Goal: Transaction & Acquisition: Subscribe to service/newsletter

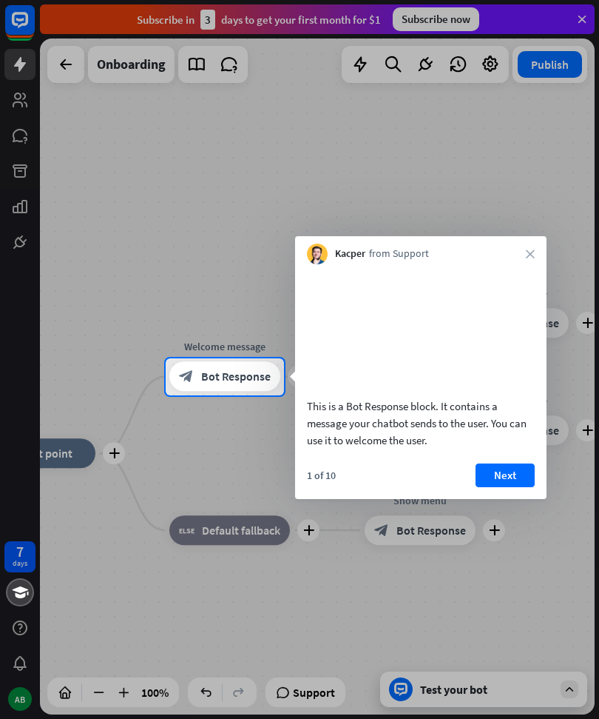
click at [514, 486] on button "Next" at bounding box center [505, 475] width 59 height 24
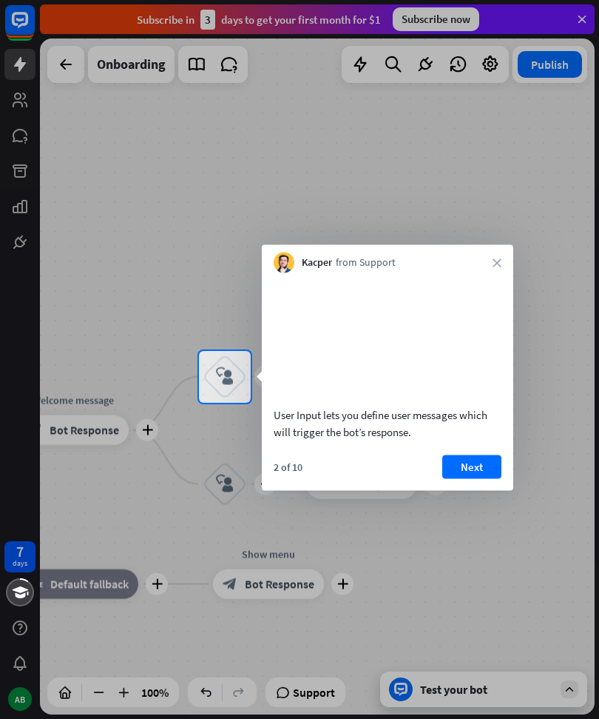
click at [484, 478] on button "Next" at bounding box center [472, 466] width 59 height 24
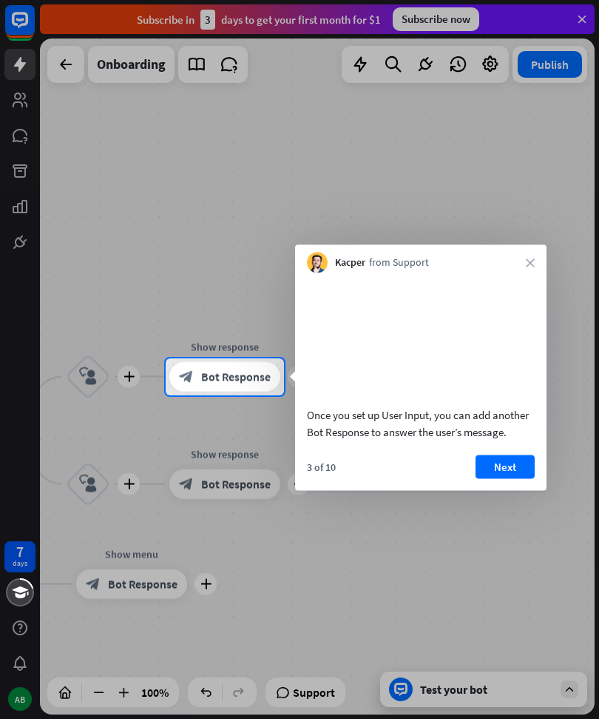
click at [509, 477] on button "Next" at bounding box center [505, 466] width 59 height 24
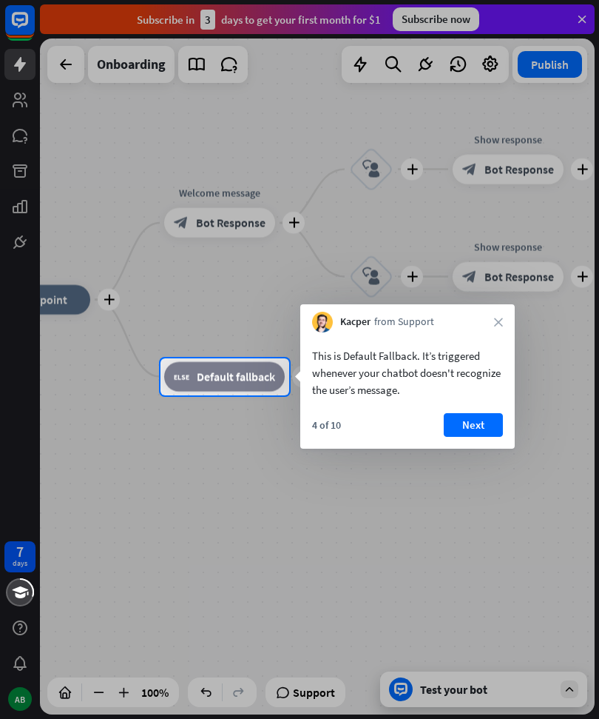
click at [483, 420] on button "Next" at bounding box center [473, 425] width 59 height 24
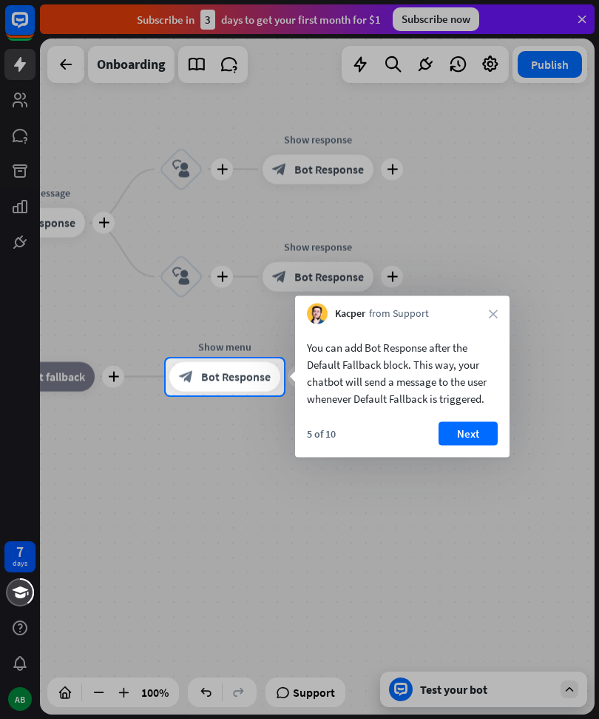
click at [477, 435] on button "Next" at bounding box center [468, 434] width 59 height 24
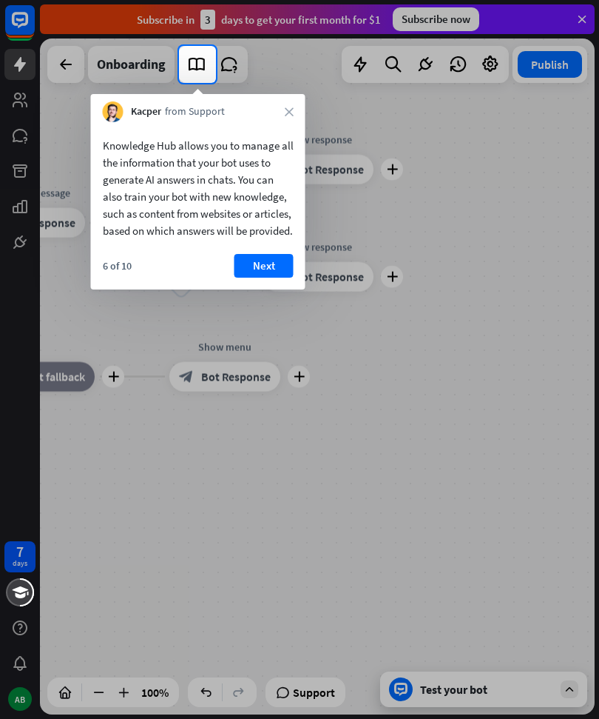
click at [284, 277] on button "Next" at bounding box center [264, 266] width 59 height 24
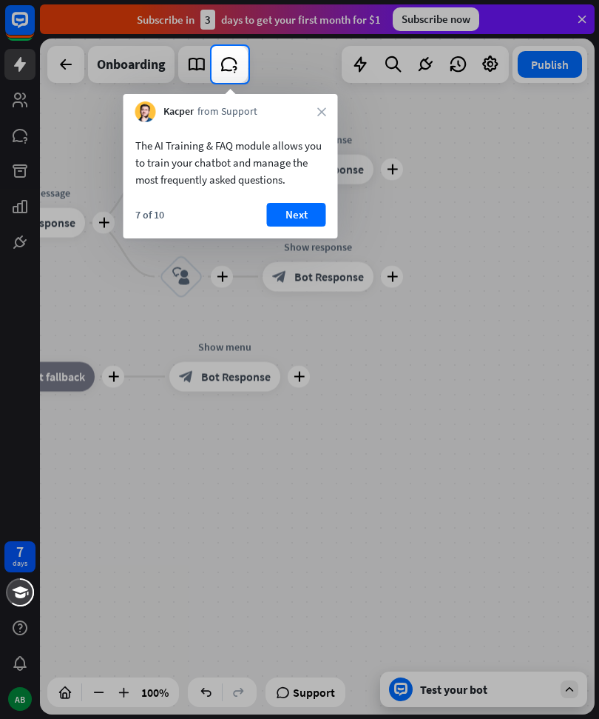
click at [311, 222] on button "Next" at bounding box center [296, 215] width 59 height 24
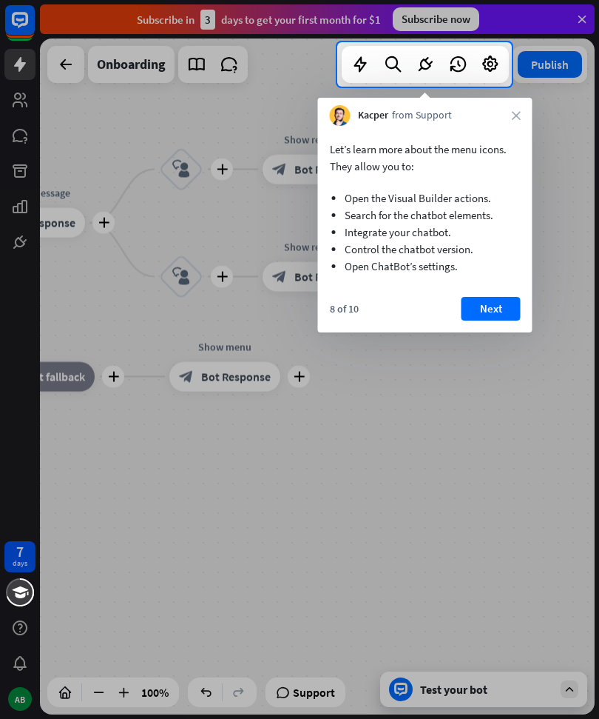
click at [499, 299] on button "Next" at bounding box center [491, 309] width 59 height 24
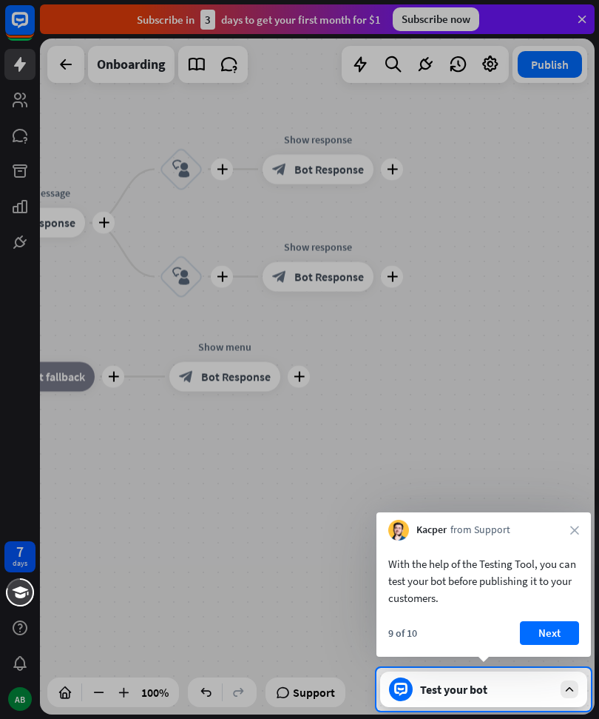
click at [557, 633] on button "Next" at bounding box center [549, 633] width 59 height 24
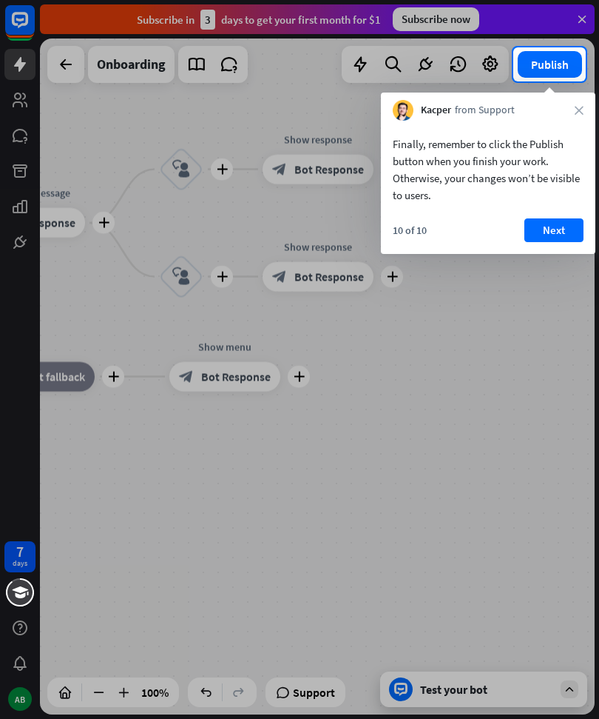
click at [559, 228] on button "Next" at bounding box center [554, 230] width 59 height 24
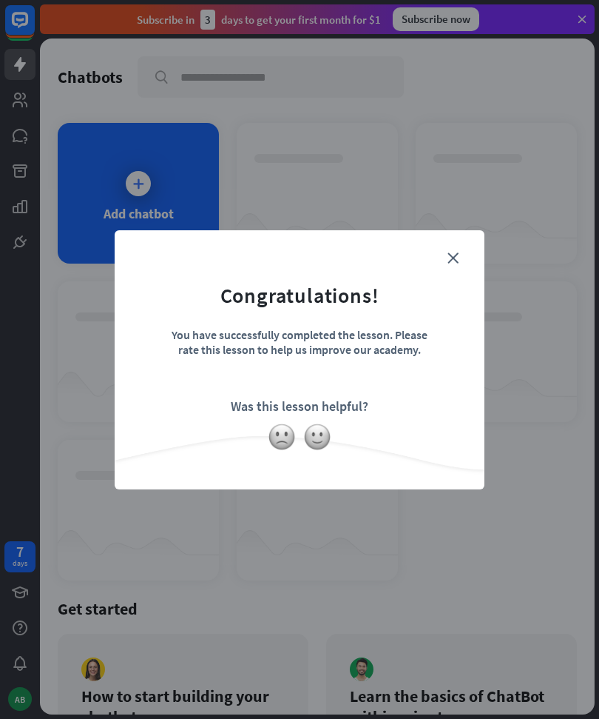
click at [324, 434] on img at bounding box center [317, 437] width 28 height 28
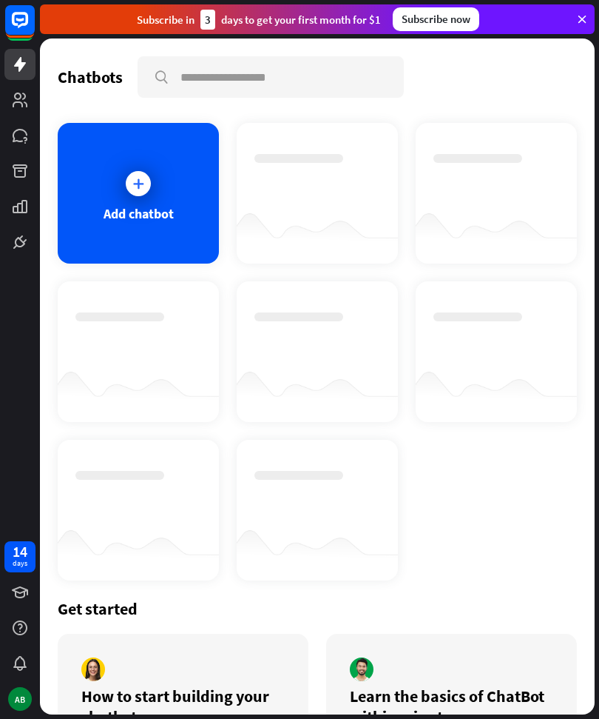
click at [142, 169] on div at bounding box center [138, 183] width 37 height 37
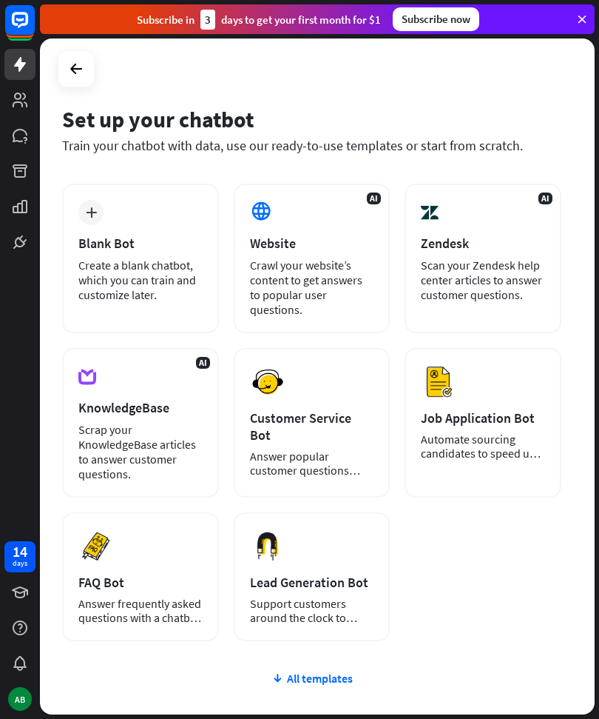
click at [270, 212] on icon at bounding box center [261, 211] width 22 height 22
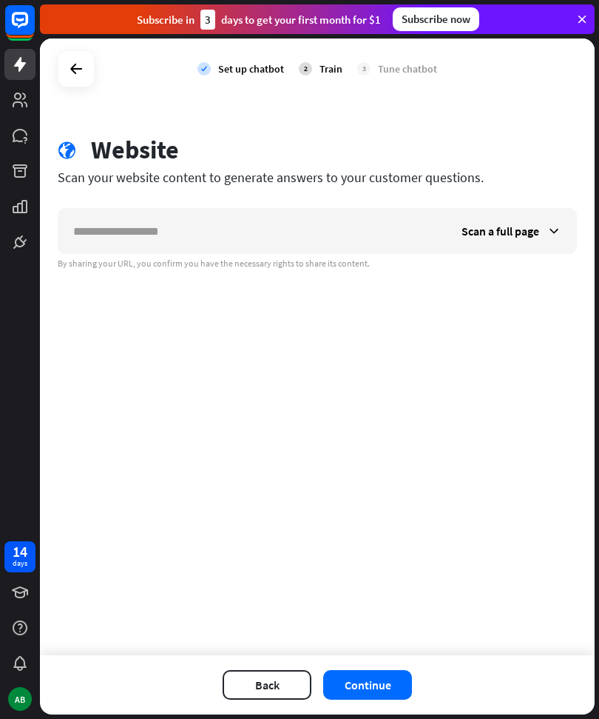
click at [149, 240] on input "text" at bounding box center [252, 231] width 388 height 44
type input "**********"
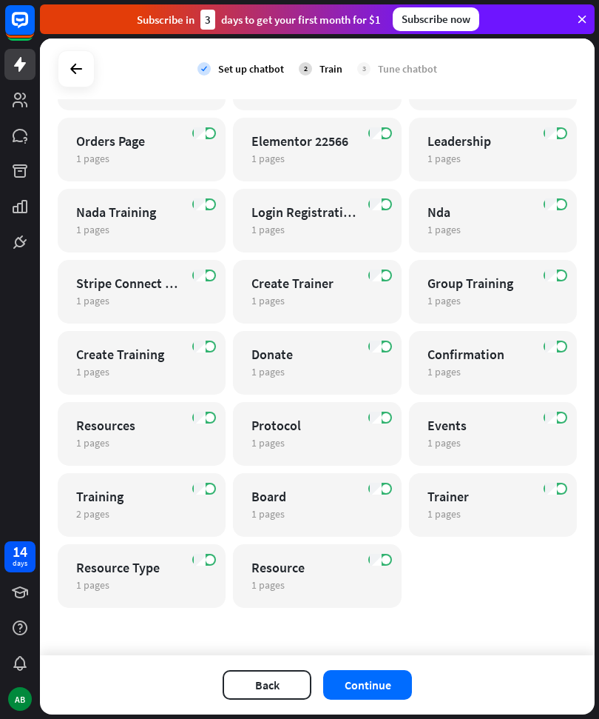
scroll to position [345, 0]
click at [383, 679] on button "Continue" at bounding box center [367, 685] width 89 height 30
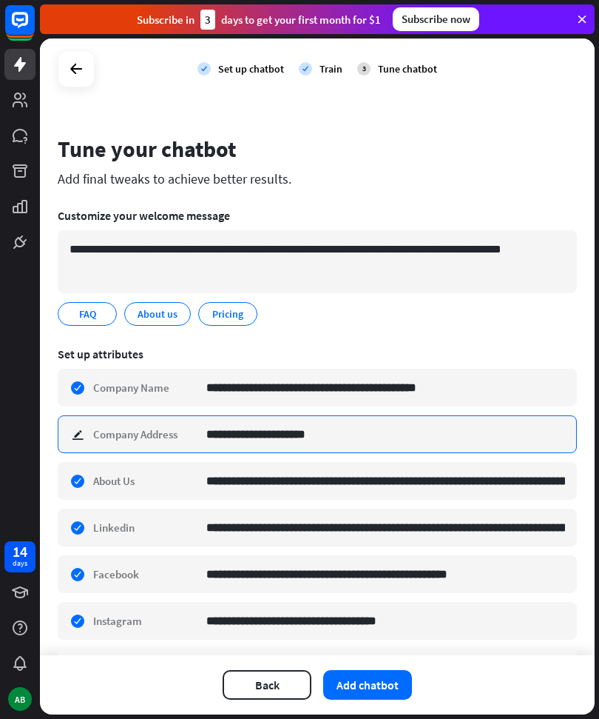
click at [377, 442] on input "**********" at bounding box center [385, 434] width 359 height 36
click at [318, 443] on input "********" at bounding box center [385, 434] width 359 height 36
click at [308, 446] on input "********" at bounding box center [385, 434] width 359 height 36
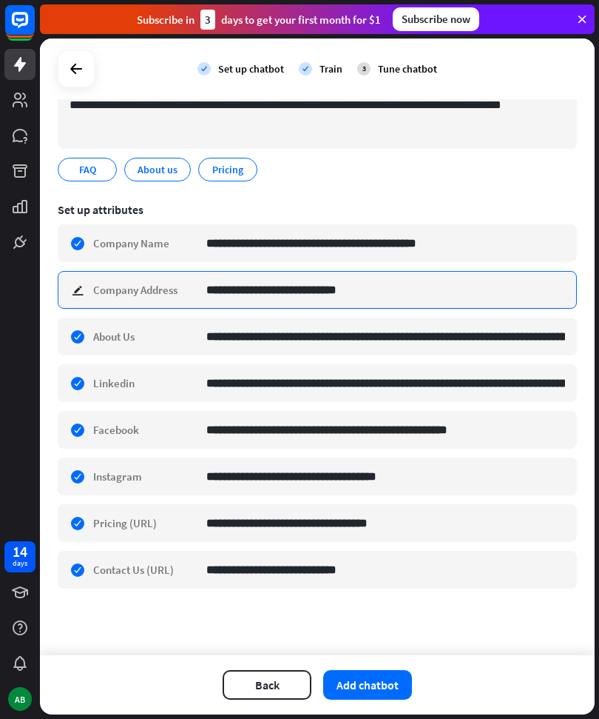
scroll to position [150, 0]
type input "**********"
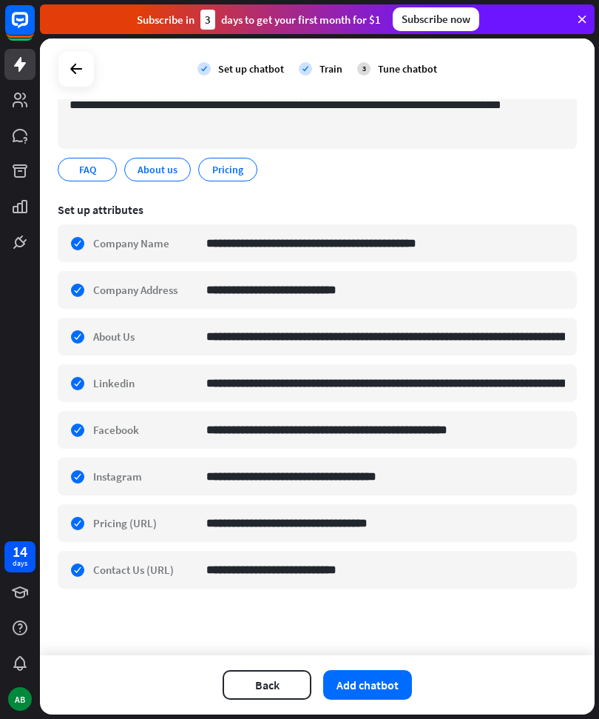
click at [380, 686] on button "Add chatbot" at bounding box center [367, 685] width 89 height 30
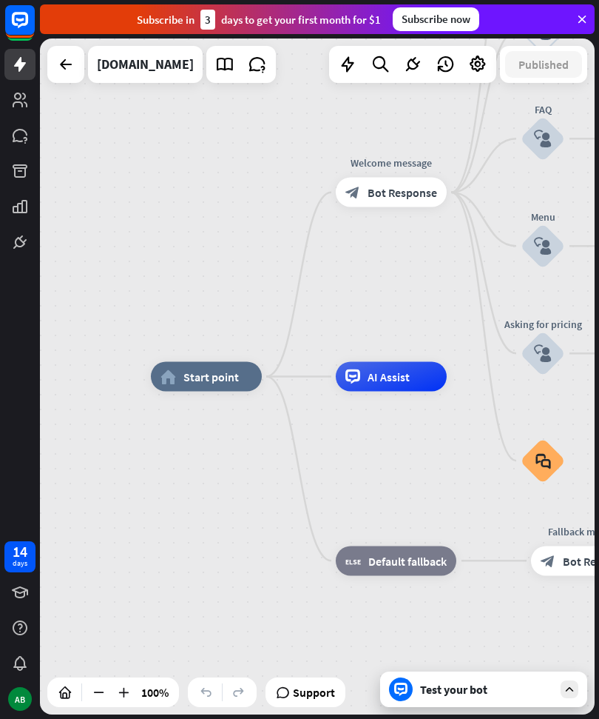
click at [446, 686] on div "Test your bot" at bounding box center [486, 689] width 133 height 15
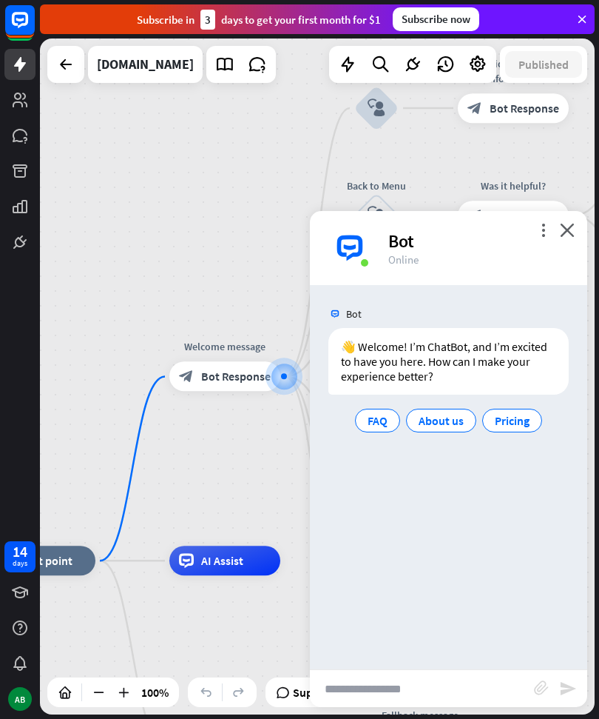
click at [369, 684] on input "text" at bounding box center [422, 688] width 224 height 37
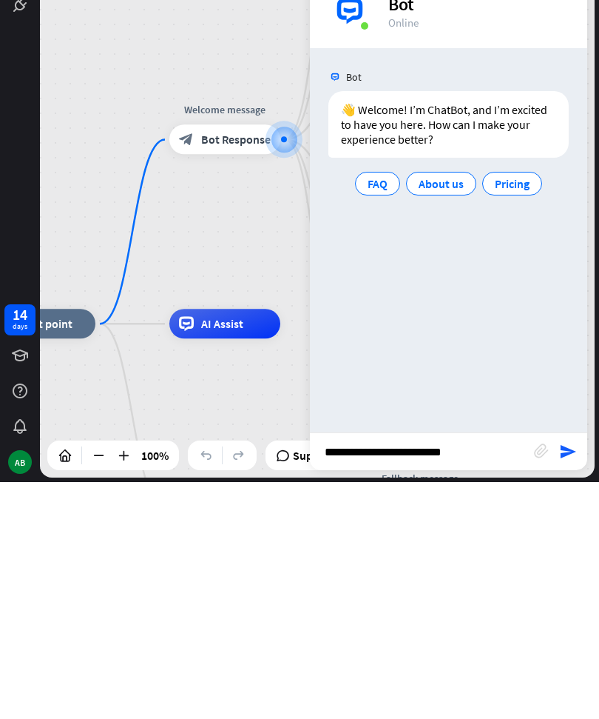
type input "**********"
click at [571, 679] on icon "send" at bounding box center [568, 688] width 18 height 18
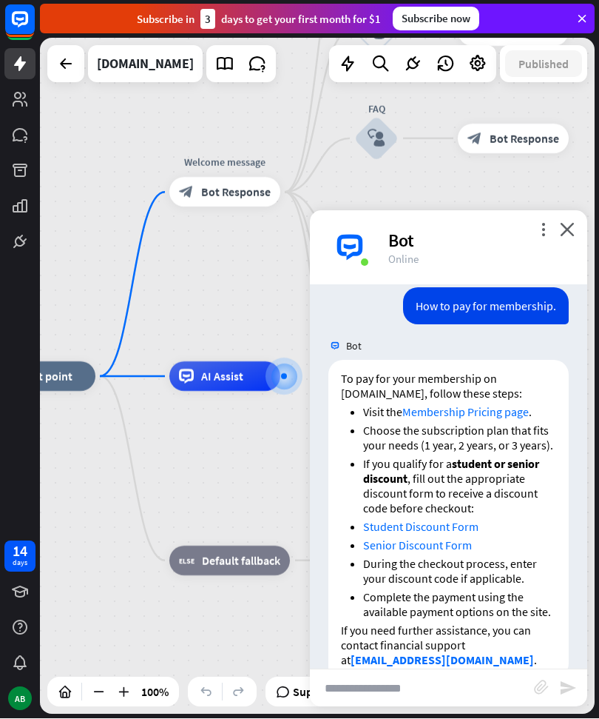
scroll to position [174, 0]
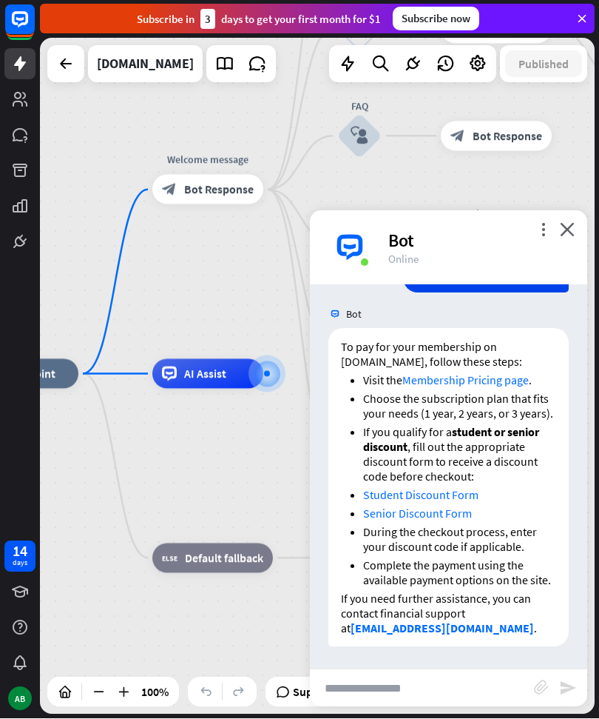
click at [542, 229] on icon "more_vert" at bounding box center [543, 230] width 14 height 14
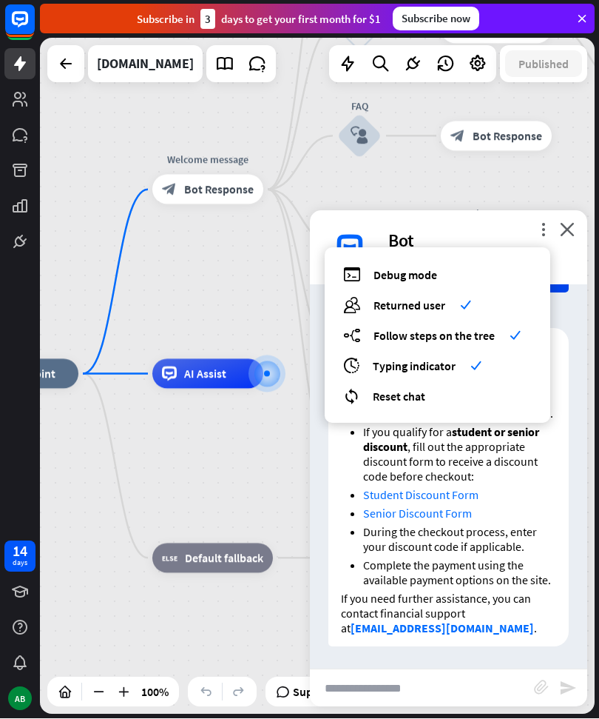
click at [590, 221] on div "home_2 Start point Welcome message block_bot_response Bot Response About us blo…" at bounding box center [317, 376] width 555 height 676
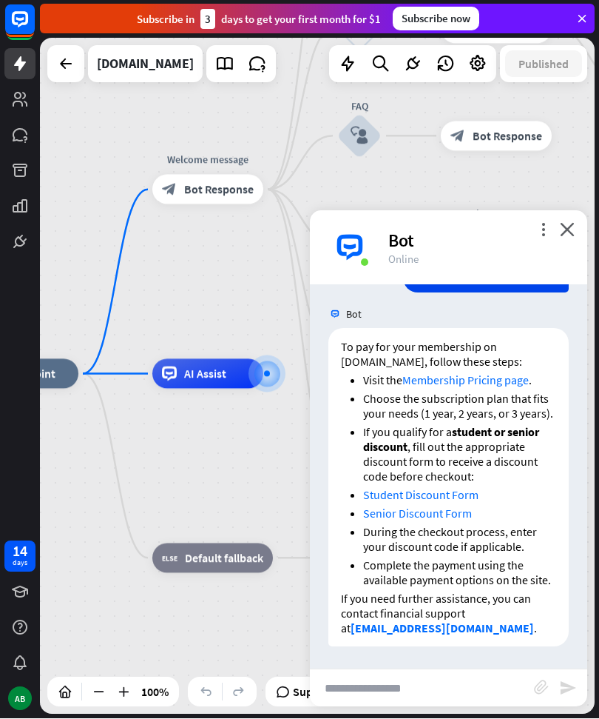
click at [573, 234] on icon "close" at bounding box center [567, 230] width 15 height 14
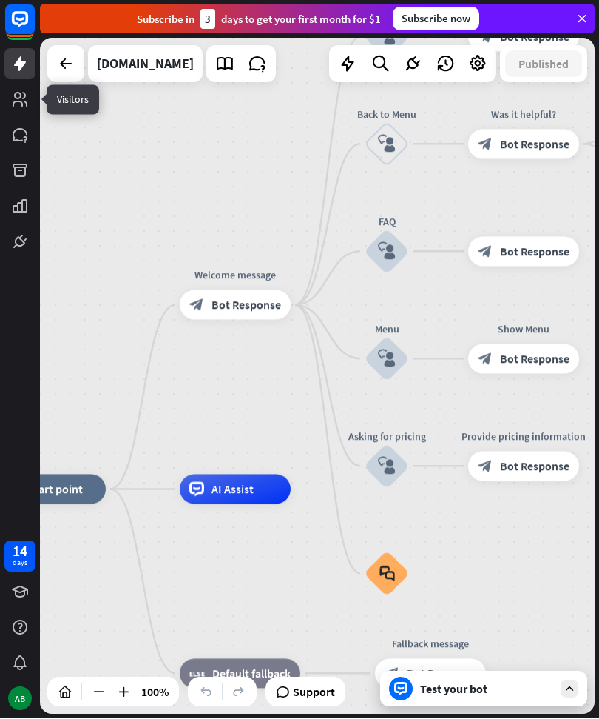
click at [0, 0] on icon at bounding box center [0, 0] width 0 height 0
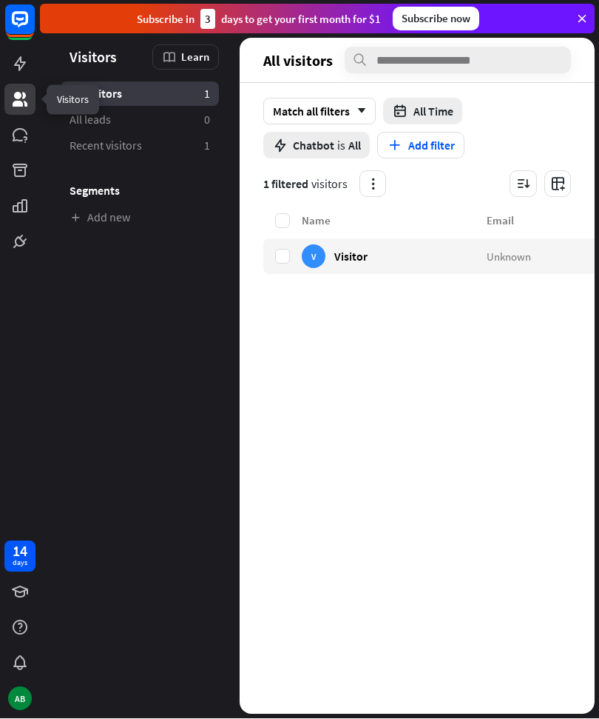
click at [0, 0] on icon at bounding box center [0, 0] width 0 height 0
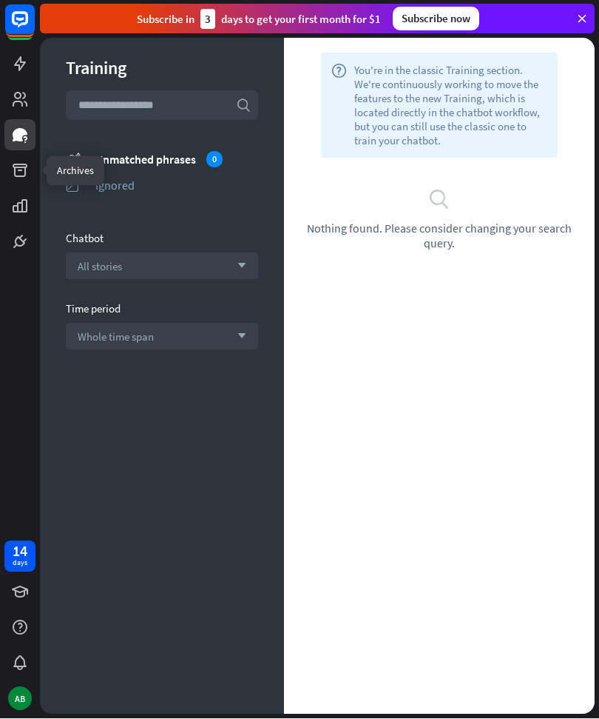
click at [0, 0] on icon at bounding box center [0, 0] width 0 height 0
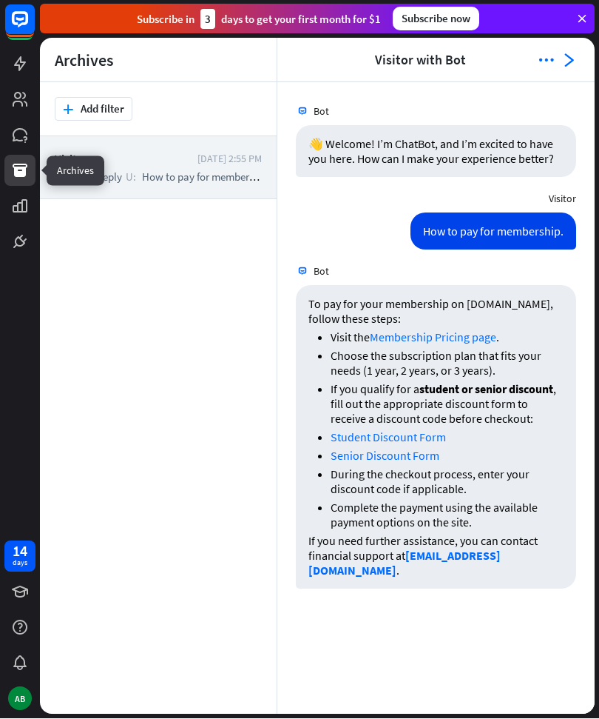
click at [0, 0] on icon at bounding box center [0, 0] width 0 height 0
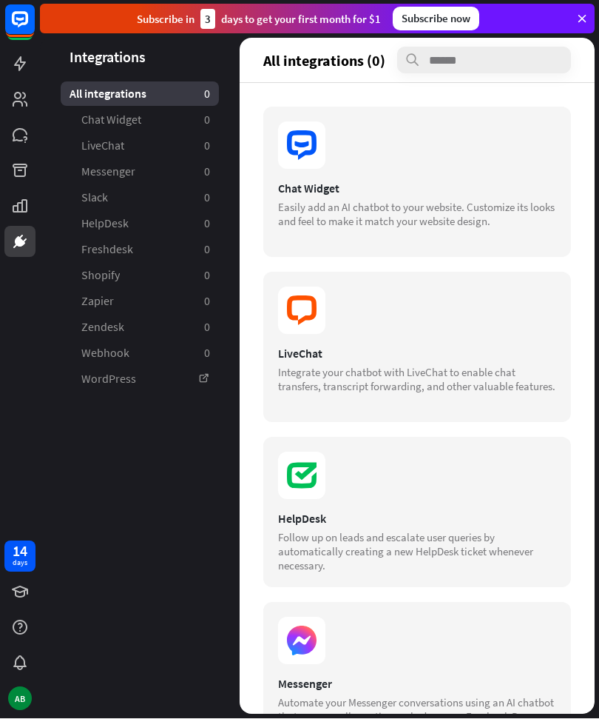
click at [527, 197] on section "Chat Widget Easily add an AI chatbot to your website. Customize its looks and f…" at bounding box center [417, 204] width 278 height 47
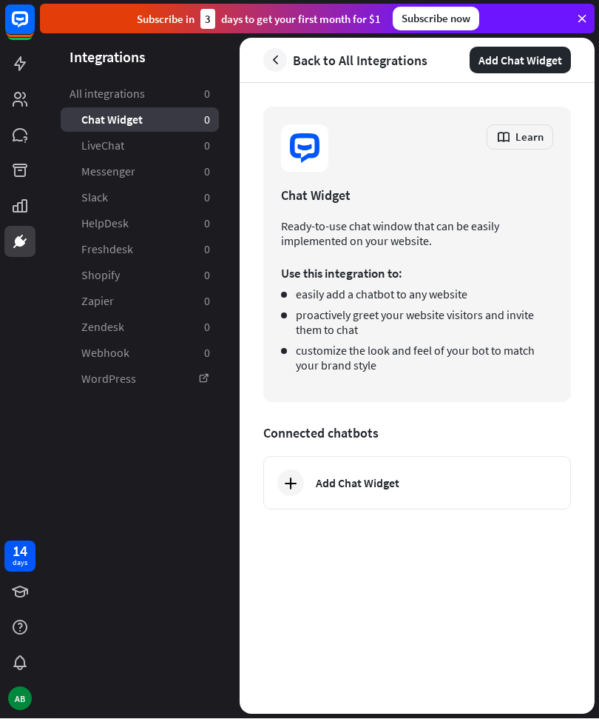
click at [389, 482] on div "Add Chat Widget" at bounding box center [358, 483] width 84 height 15
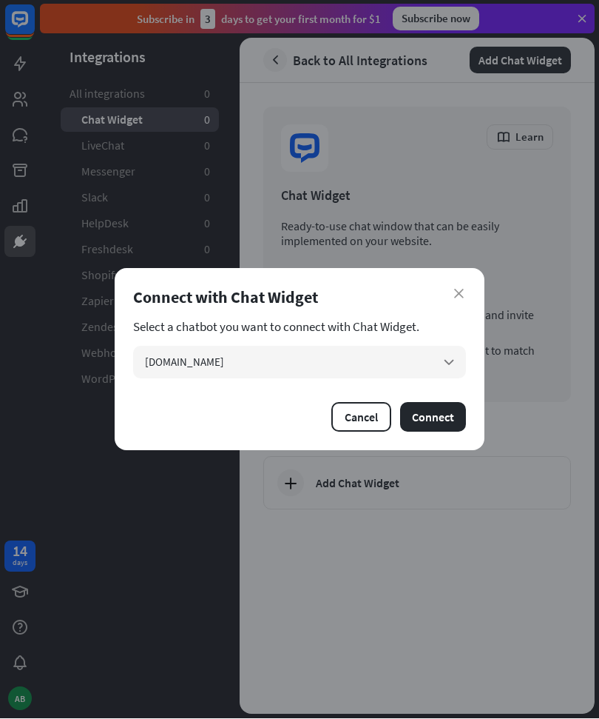
click at [439, 409] on button "Connect" at bounding box center [433, 418] width 66 height 30
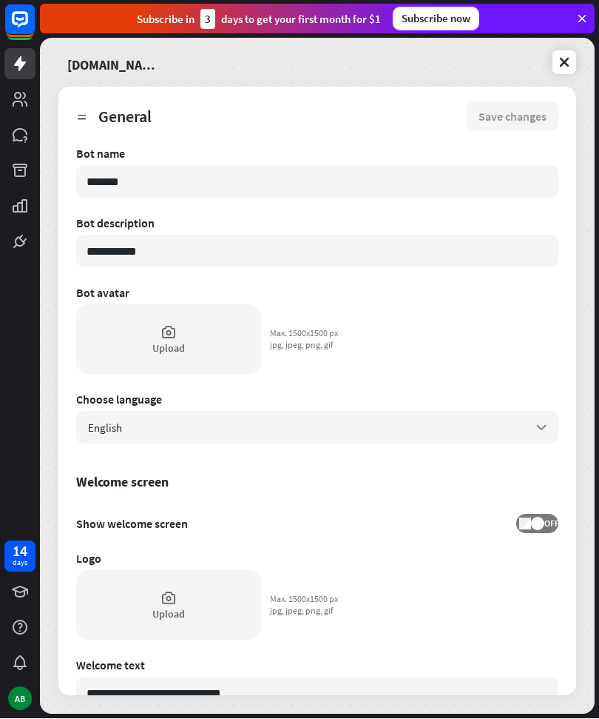
click at [154, 178] on input "*******" at bounding box center [317, 182] width 482 height 33
type textarea "*"
type input "******"
type textarea "*"
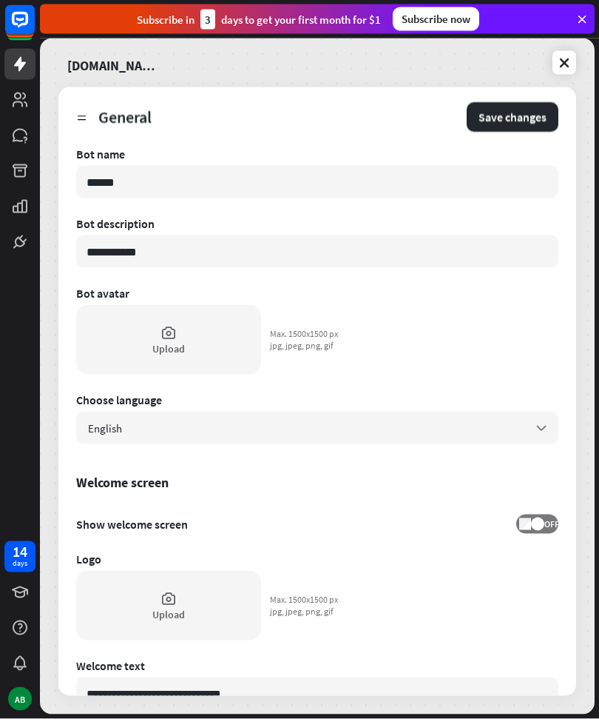
type input "*****"
type textarea "*"
type input "****"
type textarea "*"
type input "***"
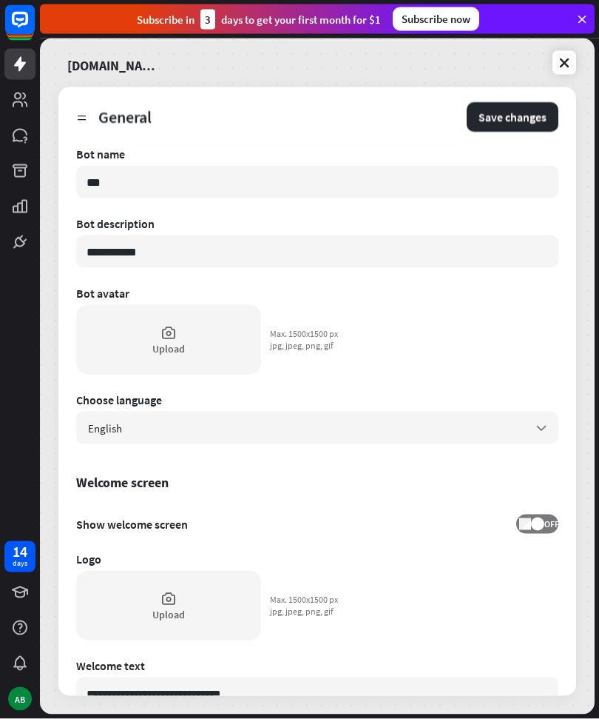
type textarea "*"
type input "**"
type textarea "*"
type input "*"
type textarea "*"
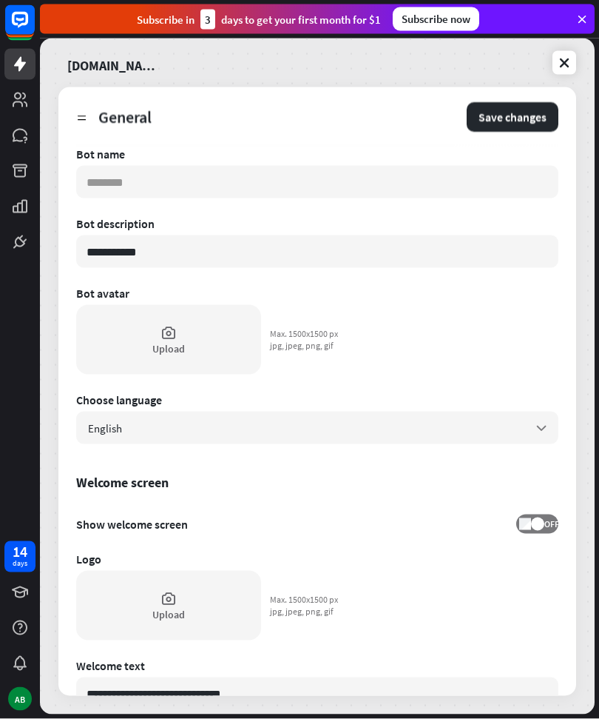
type textarea "*"
type input "*"
type textarea "*"
type input "**"
type textarea "*"
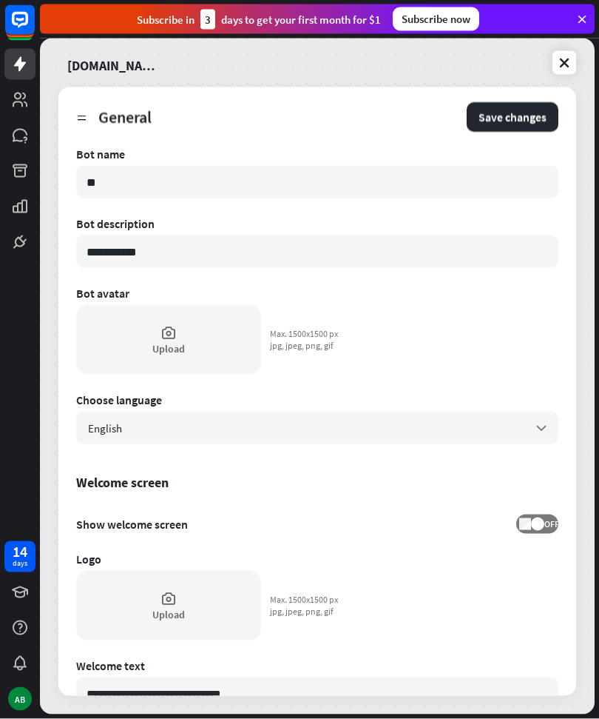
type input "***"
type textarea "*"
type input "****"
type textarea "*"
type input "**"
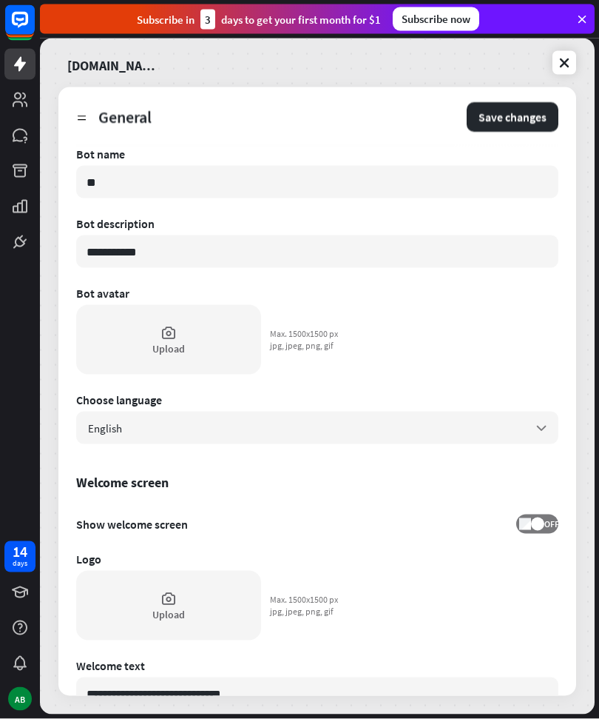
type textarea "*"
type input "*"
type textarea "*"
type input "**"
type textarea "*"
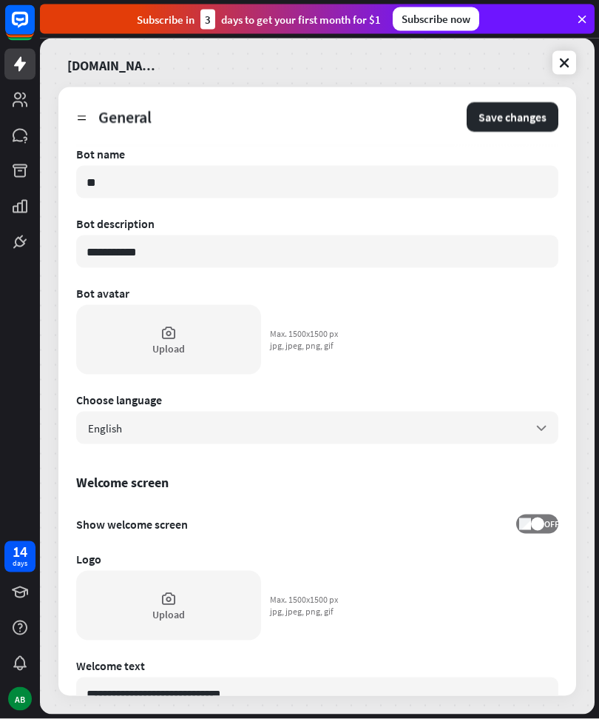
type input "***"
type textarea "*"
type input "*****"
type textarea "*"
type input "******"
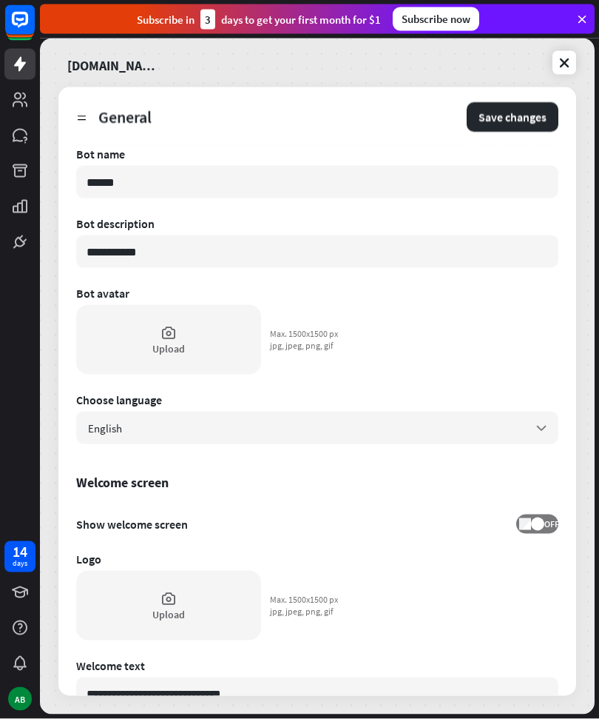
type textarea "*"
type input "*******"
click at [523, 300] on div "**********" at bounding box center [317, 421] width 482 height 549
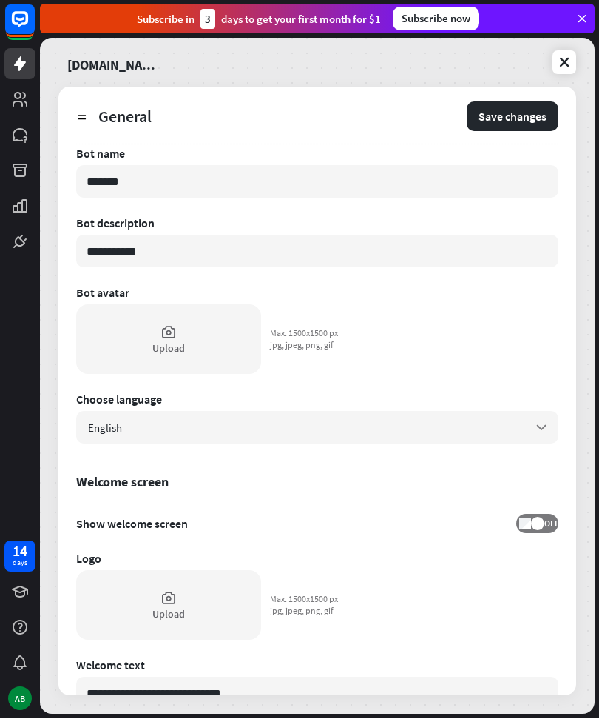
click at [186, 596] on div "Upload" at bounding box center [168, 606] width 185 height 70
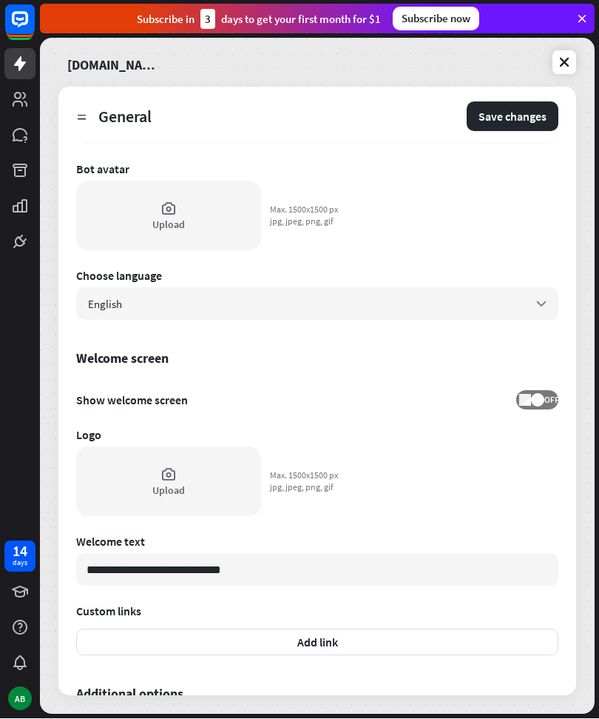
scroll to position [125, 0]
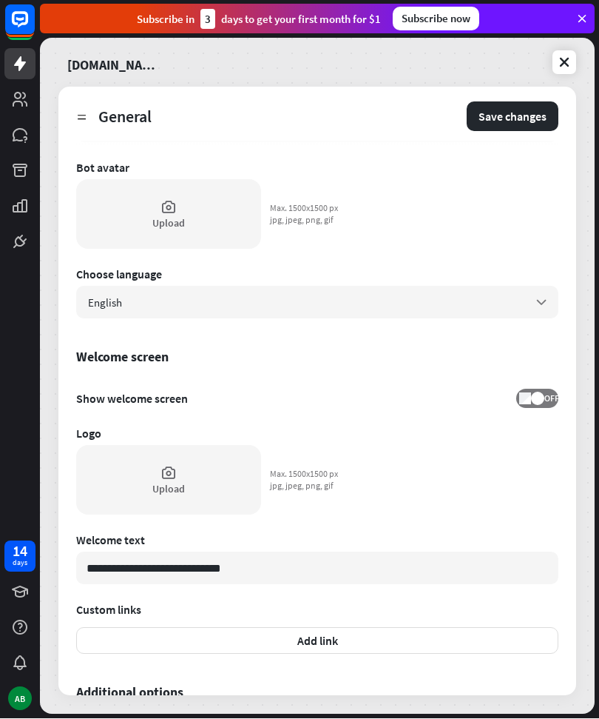
click at [184, 474] on div "Upload" at bounding box center [168, 480] width 185 height 70
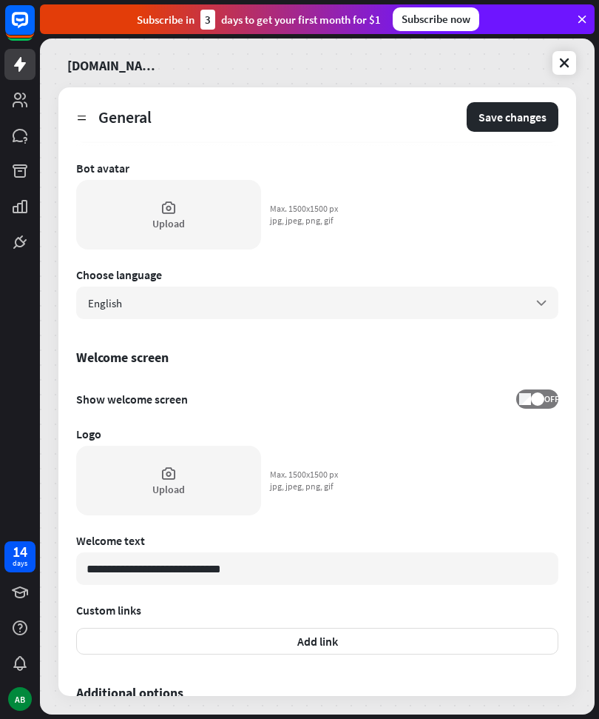
click at [185, 484] on div "Upload" at bounding box center [168, 480] width 185 height 70
click at [181, 464] on div "Upload" at bounding box center [168, 480] width 185 height 70
click at [121, 481] on div "Upload" at bounding box center [168, 480] width 185 height 70
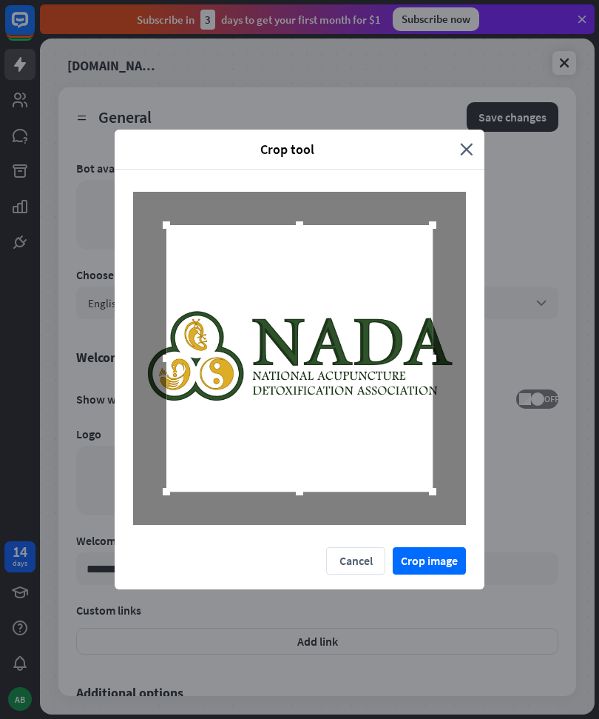
click at [362, 559] on button "Cancel" at bounding box center [355, 560] width 59 height 27
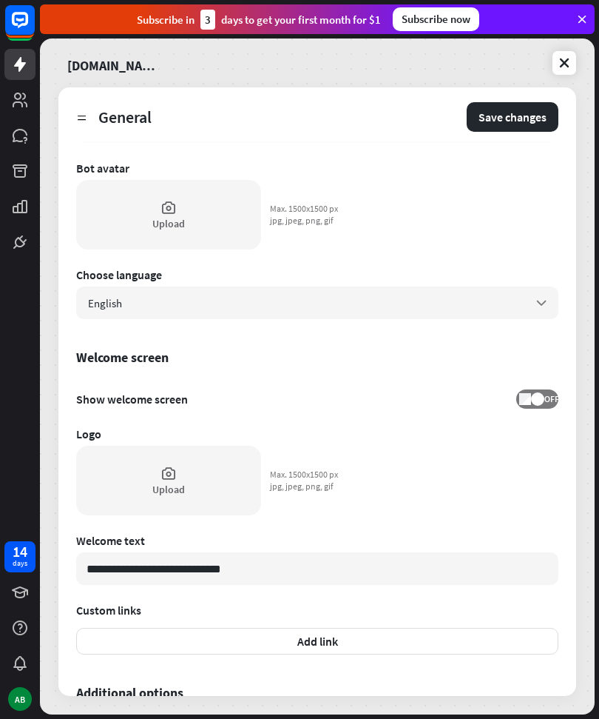
click at [171, 229] on div "Upload" at bounding box center [168, 223] width 33 height 13
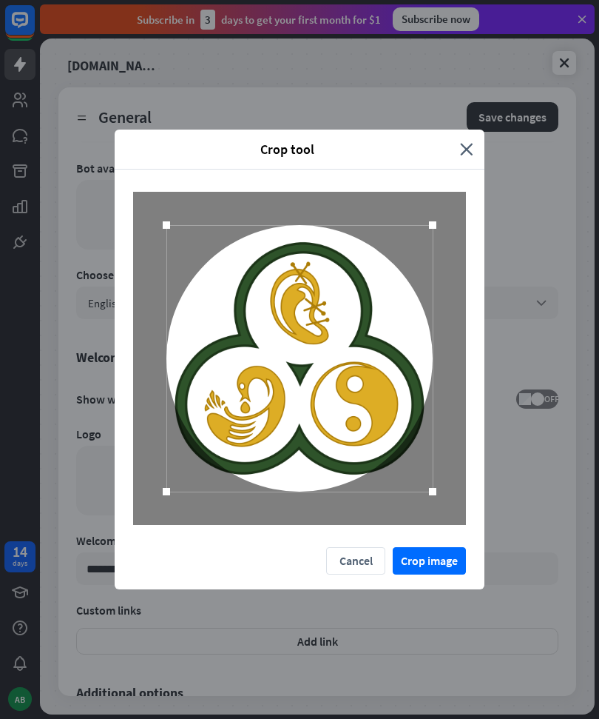
click at [437, 556] on button "Crop image" at bounding box center [429, 560] width 73 height 27
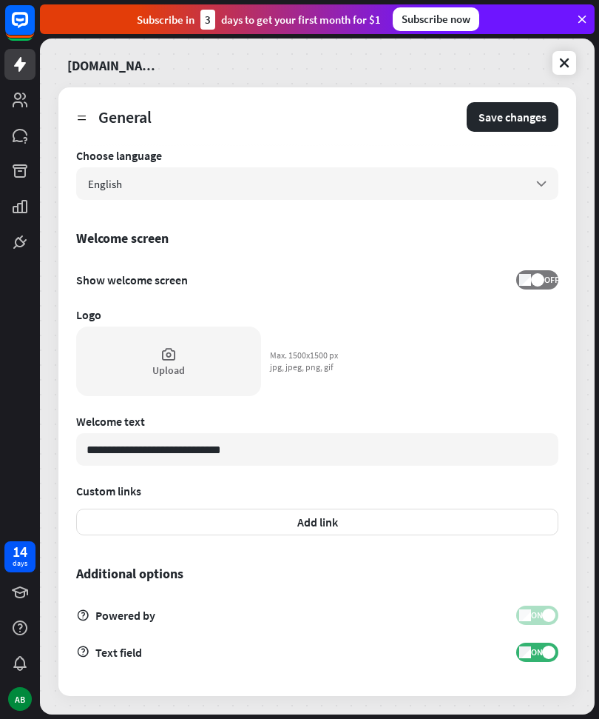
scroll to position [244, 0]
click at [536, 110] on button "Save changes" at bounding box center [513, 117] width 92 height 30
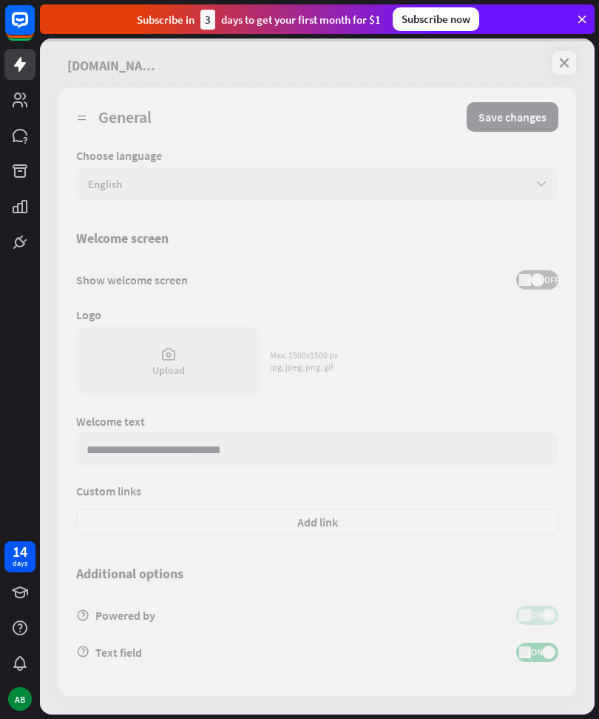
type textarea "*"
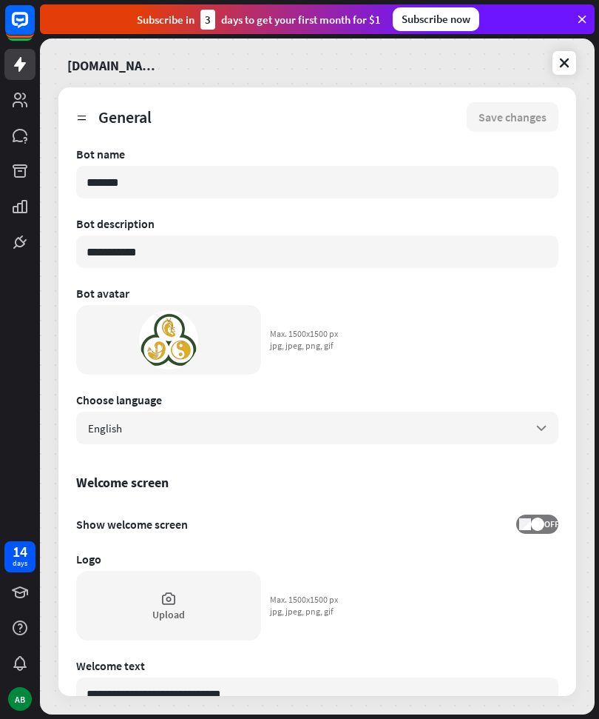
scroll to position [0, 0]
click at [568, 47] on div "[DOMAIN_NAME]" at bounding box center [317, 62] width 518 height 31
click at [562, 61] on icon at bounding box center [564, 62] width 15 height 15
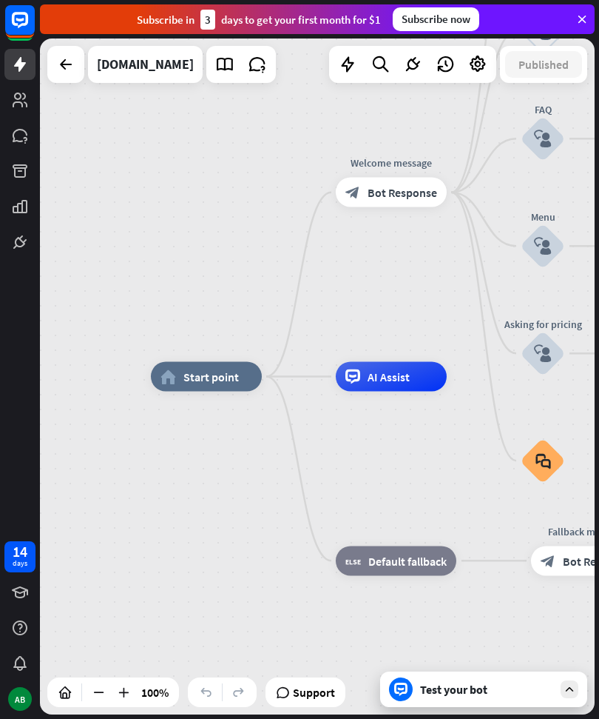
click at [10, 213] on link at bounding box center [19, 206] width 31 height 31
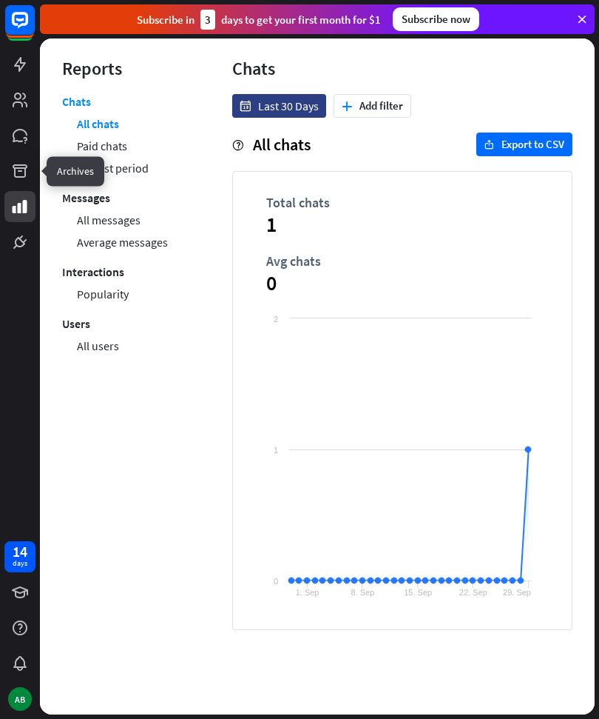
click at [0, 0] on icon at bounding box center [0, 0] width 0 height 0
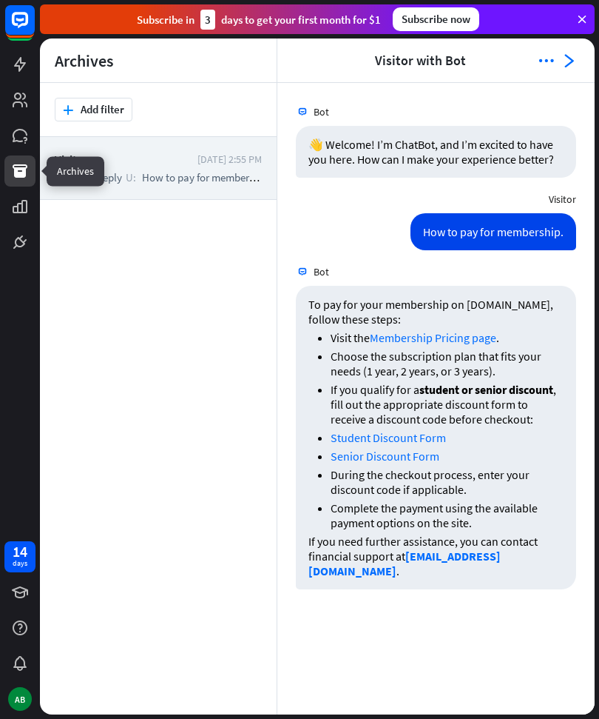
click at [0, 0] on icon at bounding box center [0, 0] width 0 height 0
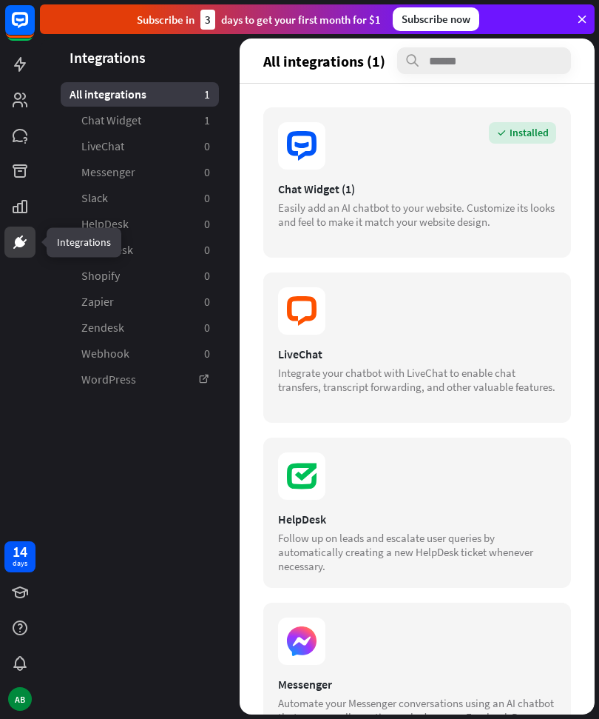
click at [482, 371] on div "Integrate your chatbot with LiveChat to enable chat transfers, transcript forwa…" at bounding box center [417, 380] width 278 height 28
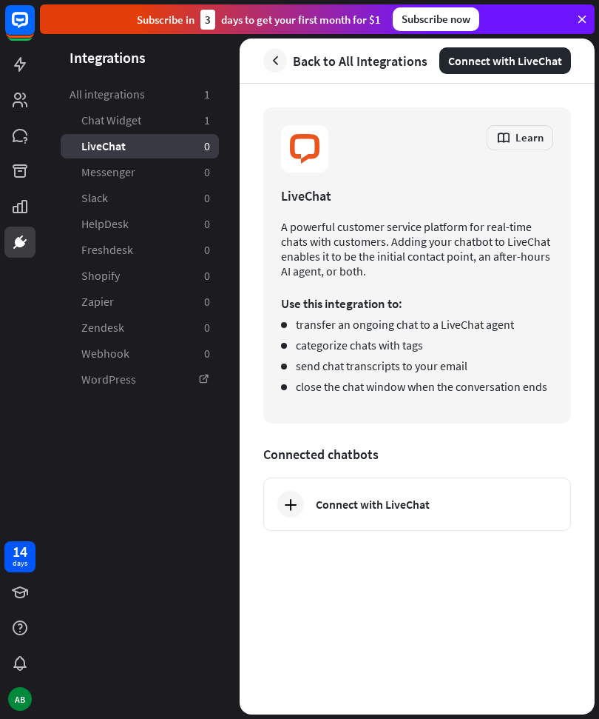
click at [287, 510] on icon at bounding box center [291, 504] width 18 height 18
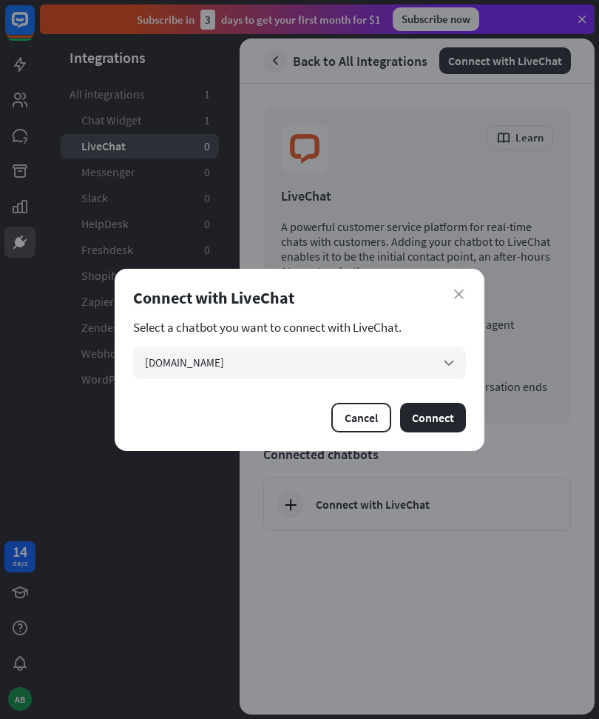
click at [439, 417] on button "Connect" at bounding box center [433, 418] width 66 height 30
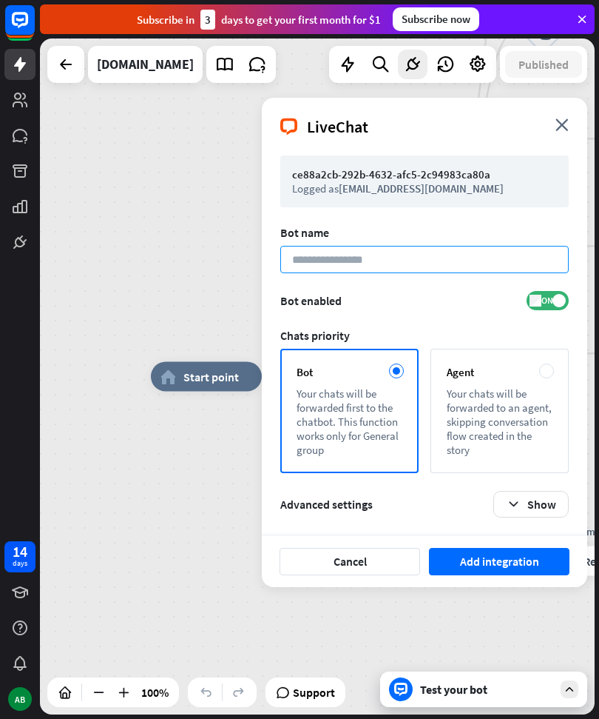
click at [369, 256] on input at bounding box center [424, 259] width 289 height 27
type input "*******"
click at [529, 561] on button "Add integration" at bounding box center [499, 561] width 141 height 27
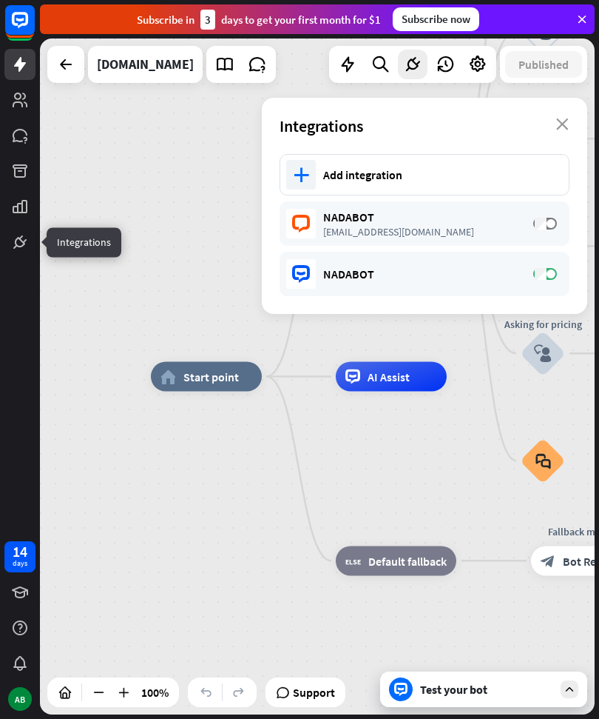
click at [0, 0] on icon at bounding box center [0, 0] width 0 height 0
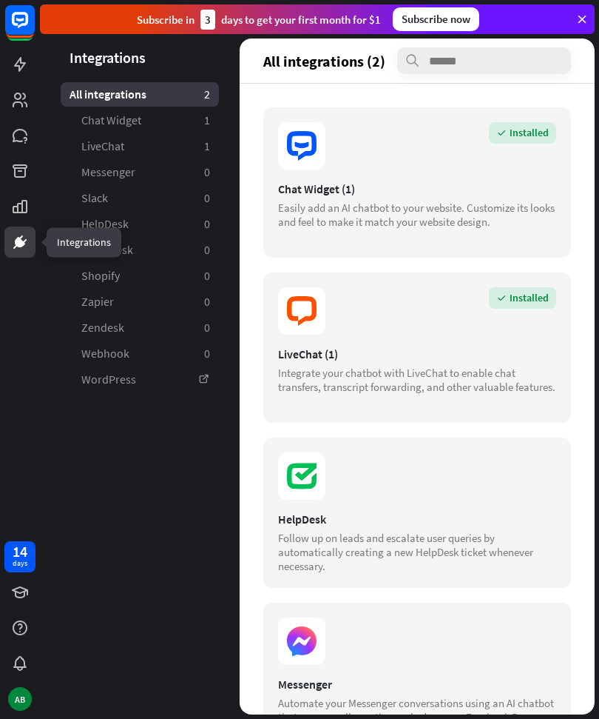
click at [497, 536] on div "Follow up on leads and escalate user queries by automatically creating a new He…" at bounding box center [417, 552] width 278 height 42
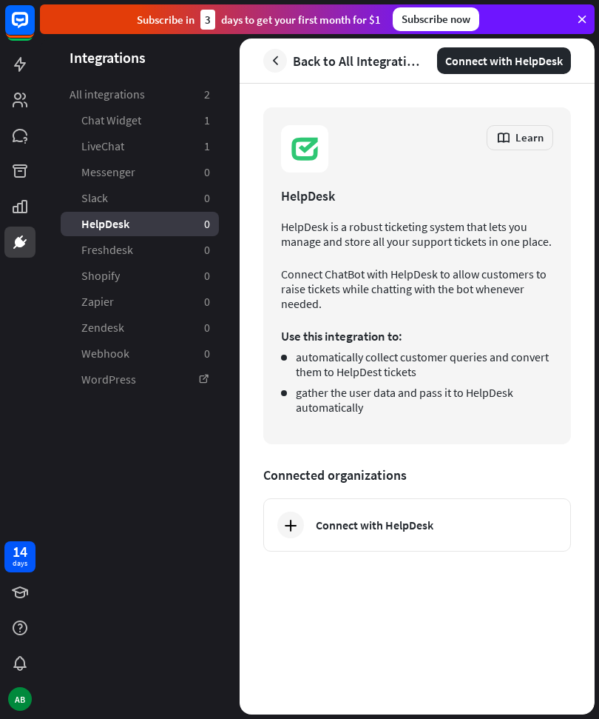
click at [428, 534] on div "Connect with HelpDesk" at bounding box center [417, 524] width 308 height 53
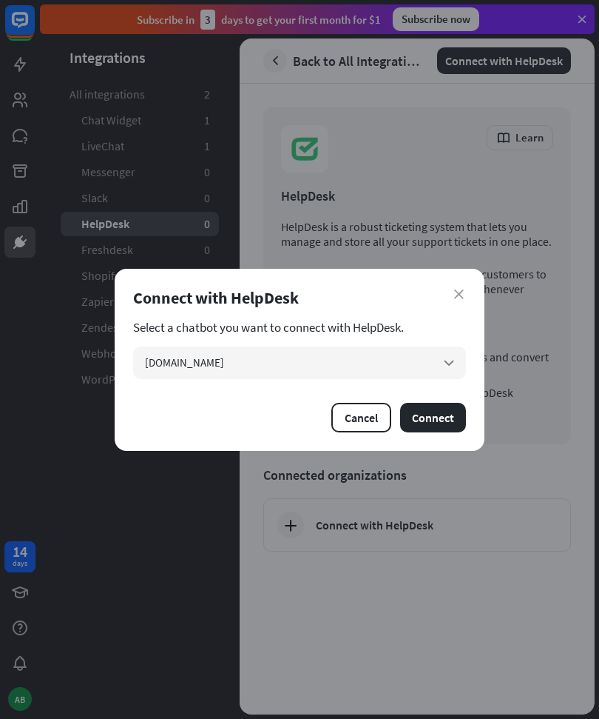
click at [442, 413] on button "Connect" at bounding box center [433, 418] width 66 height 30
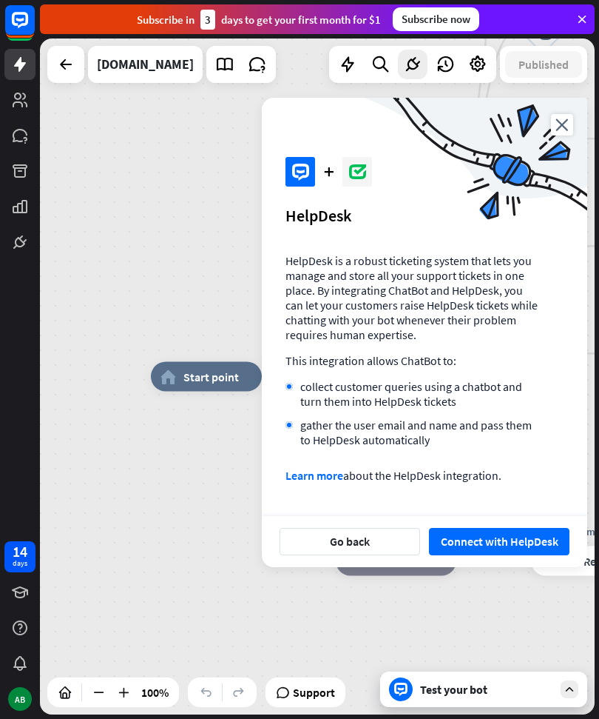
click at [511, 552] on button "Connect with HelpDesk" at bounding box center [499, 541] width 141 height 27
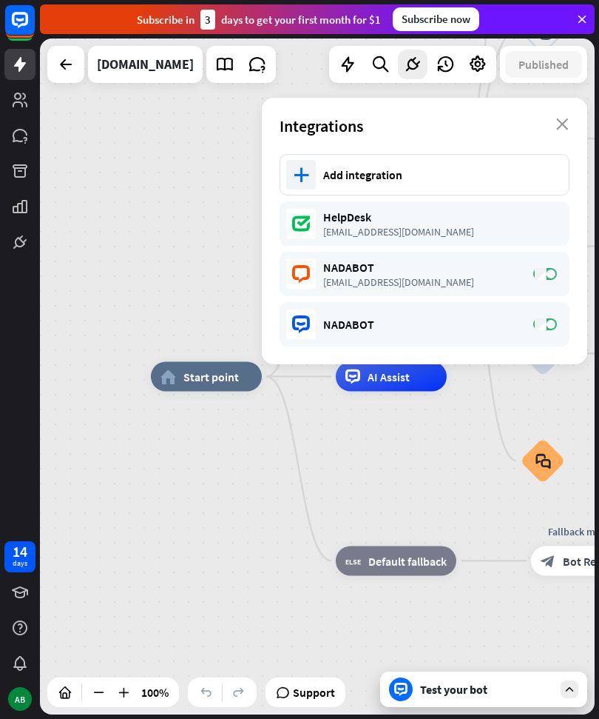
click at [397, 221] on div "HelpDesk" at bounding box center [438, 216] width 231 height 15
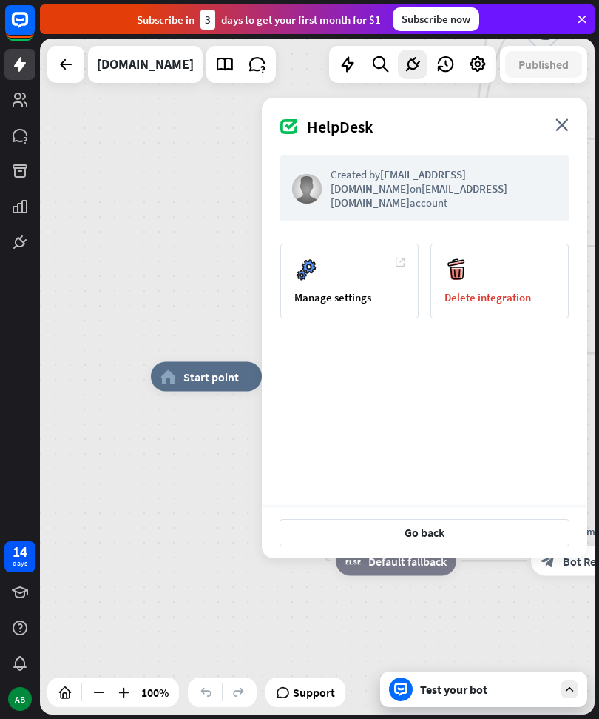
click at [370, 275] on div "Manage settings" at bounding box center [349, 280] width 138 height 75
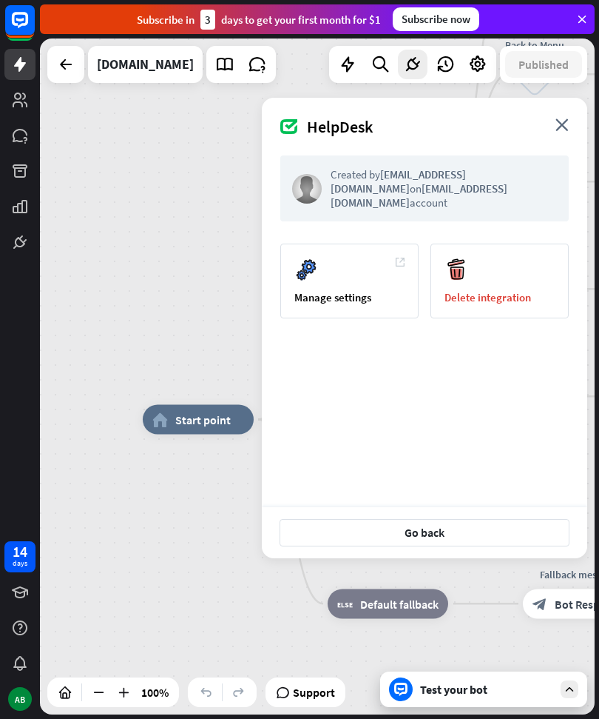
click at [26, 699] on div "AB" at bounding box center [20, 699] width 24 height 24
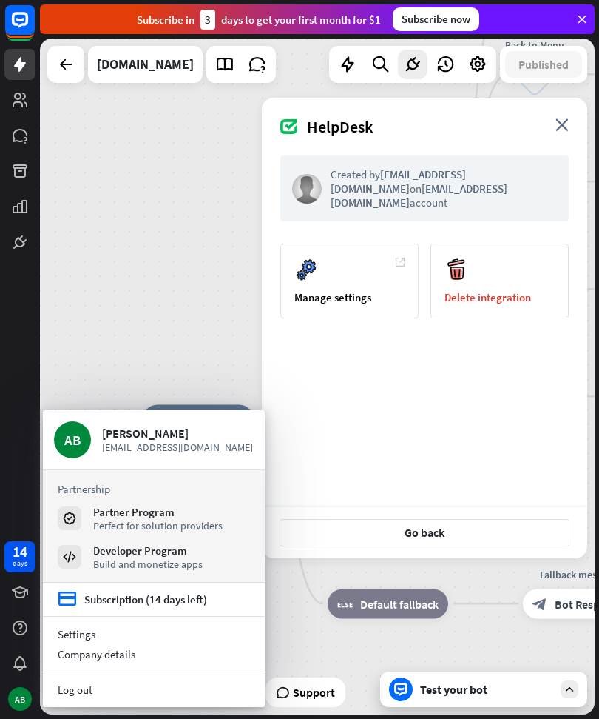
click at [558, 696] on div "Test your bot" at bounding box center [483, 689] width 207 height 36
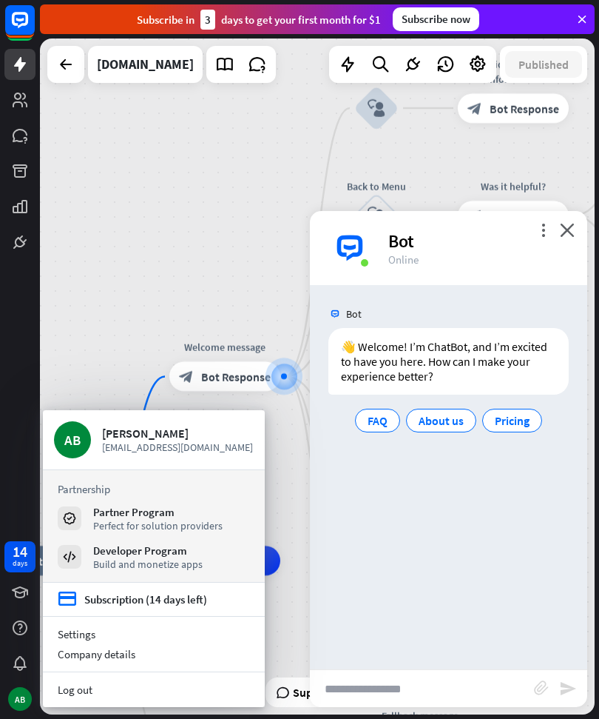
click at [571, 223] on icon "close" at bounding box center [567, 230] width 15 height 14
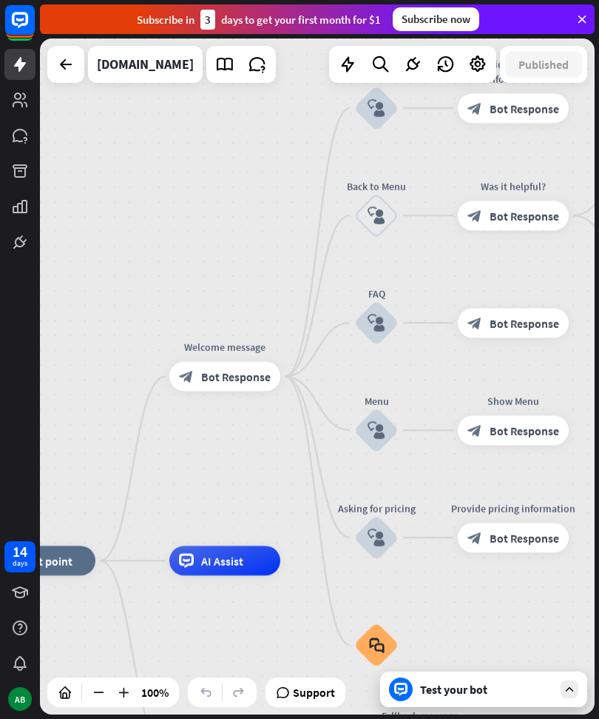
click at [19, 21] on icon at bounding box center [20, 20] width 8 height 4
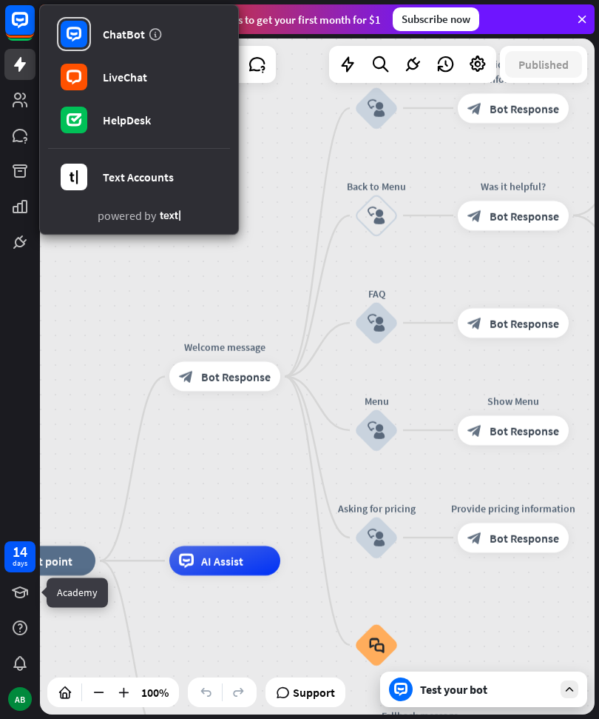
click at [0, 0] on icon at bounding box center [0, 0] width 0 height 0
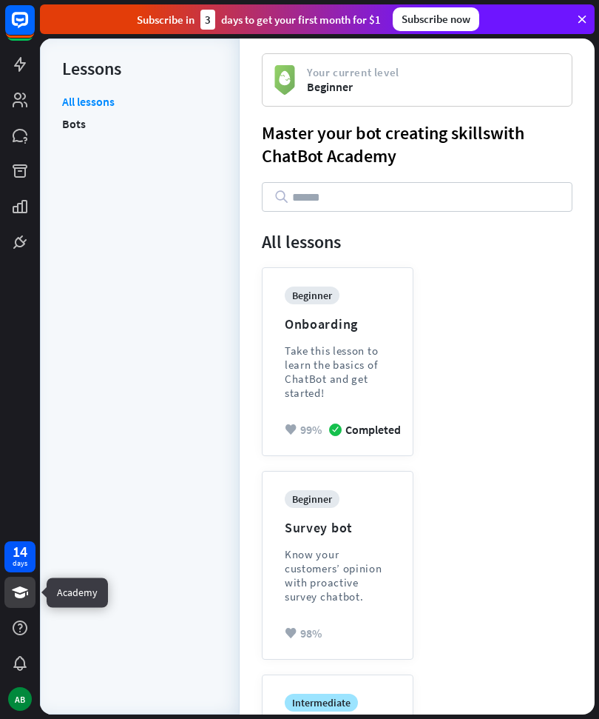
click at [0, 0] on icon at bounding box center [0, 0] width 0 height 0
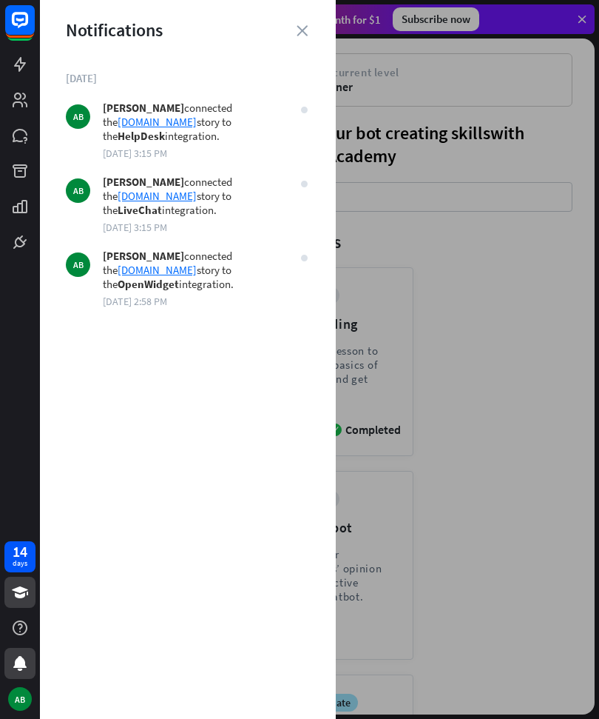
click at [23, 698] on div "AB" at bounding box center [20, 699] width 24 height 24
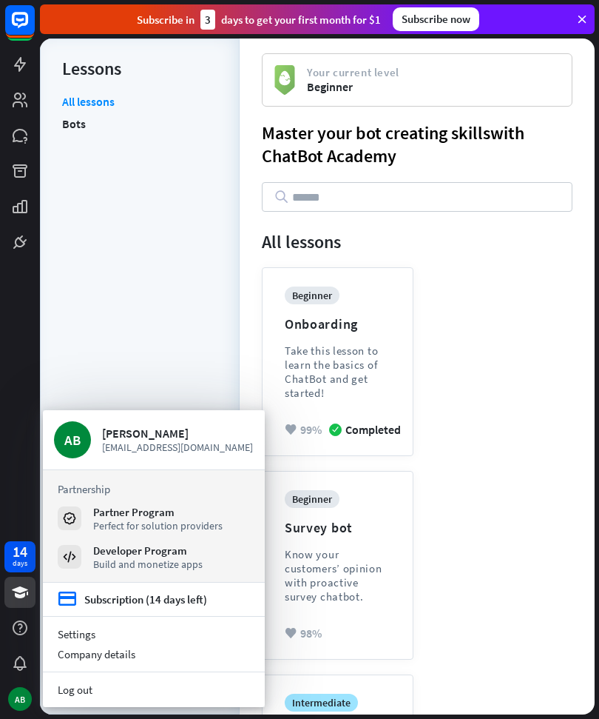
click at [84, 631] on link "Settings" at bounding box center [154, 634] width 222 height 20
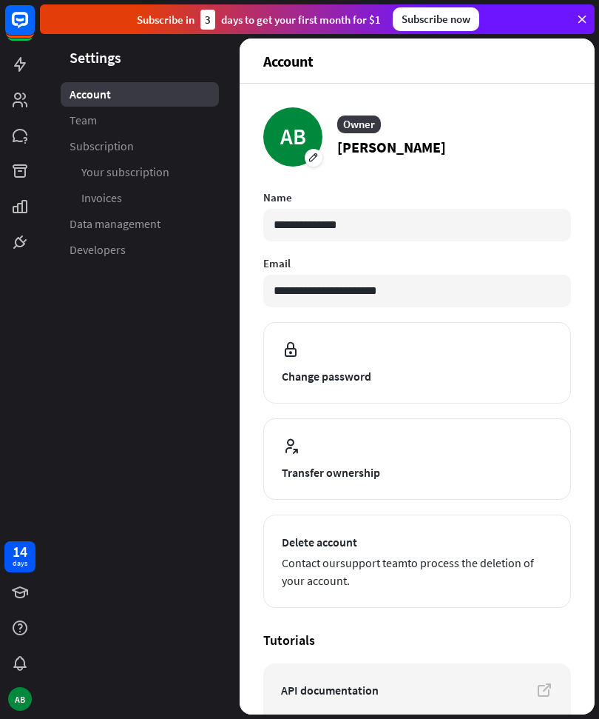
click at [116, 149] on span "Subscription" at bounding box center [102, 146] width 64 height 16
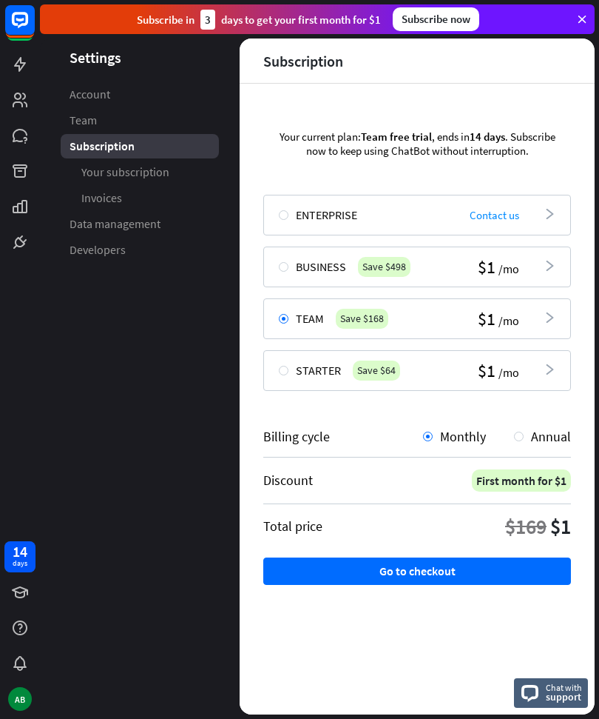
click at [457, 20] on div "Subscribe now" at bounding box center [436, 19] width 87 height 24
click at [457, 19] on div "Subscribe now" at bounding box center [436, 19] width 87 height 24
click at [460, 20] on div "Subscribe now" at bounding box center [436, 19] width 87 height 24
click at [474, 571] on button "Go to checkout" at bounding box center [417, 570] width 308 height 27
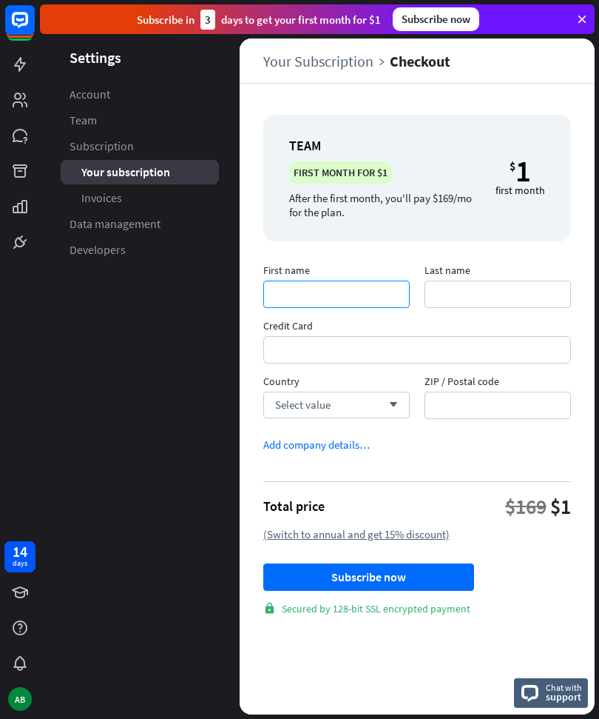
click at [349, 296] on input "First name" at bounding box center [336, 293] width 147 height 27
type input "*"
type input "*********"
click at [468, 300] on input "Last name" at bounding box center [498, 293] width 147 height 27
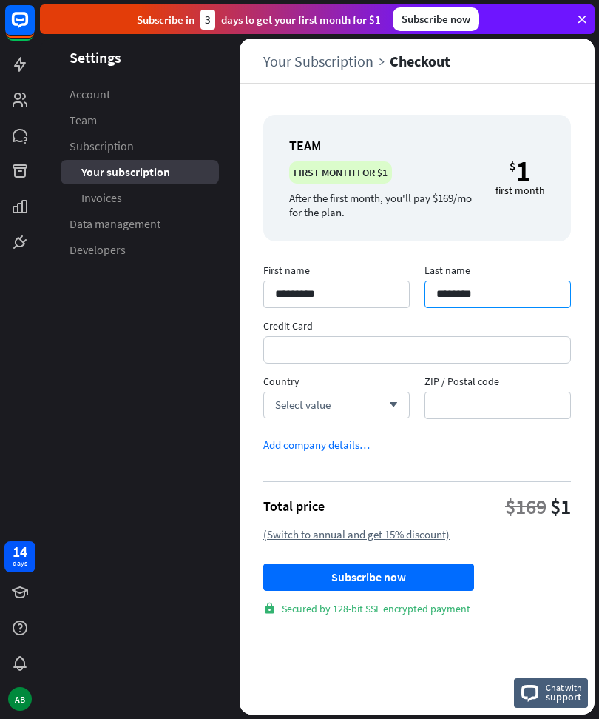
type input "********"
click at [398, 332] on span "Credit Card" at bounding box center [417, 327] width 308 height 17
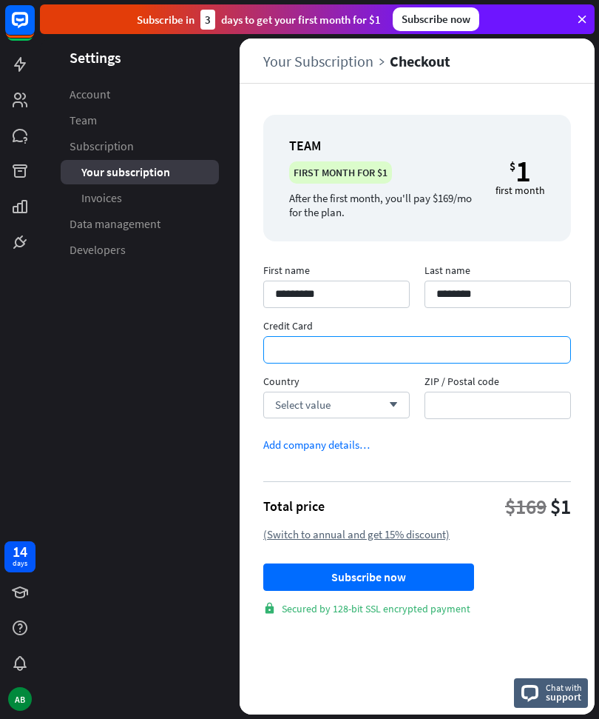
click at [387, 405] on icon "arrow_down" at bounding box center [390, 404] width 16 height 9
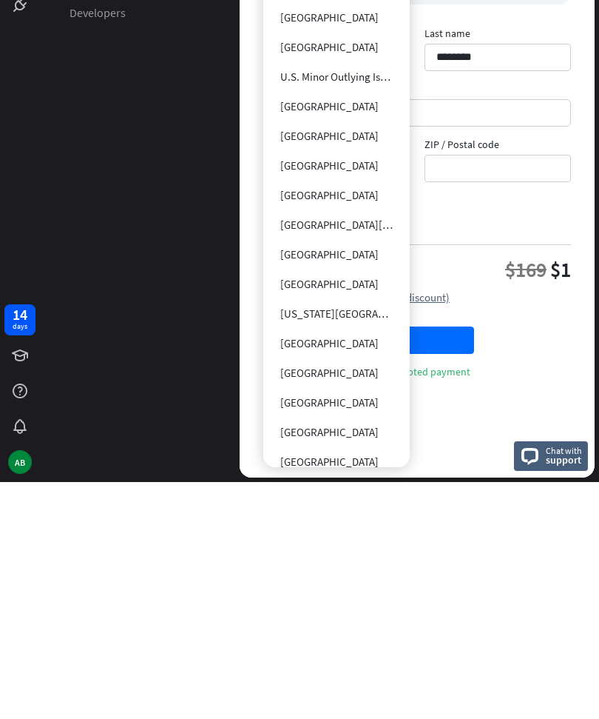
scroll to position [6923, 0]
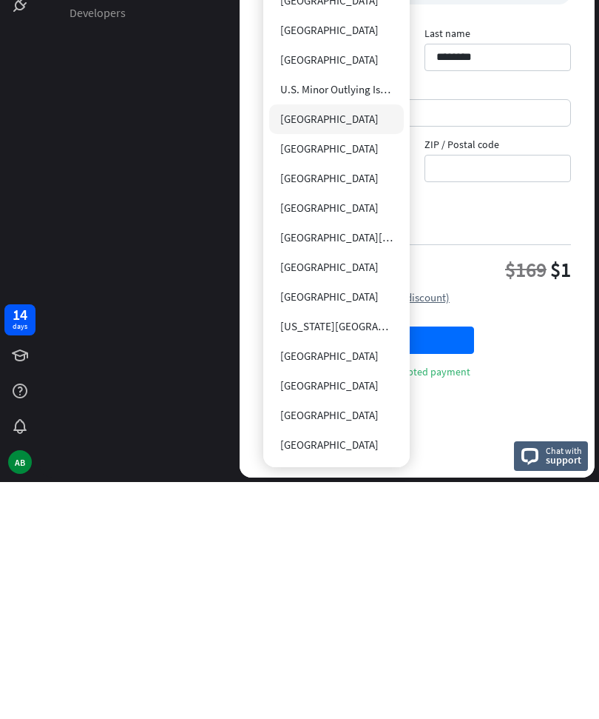
click at [328, 349] on span "[GEOGRAPHIC_DATA]" at bounding box center [329, 356] width 98 height 14
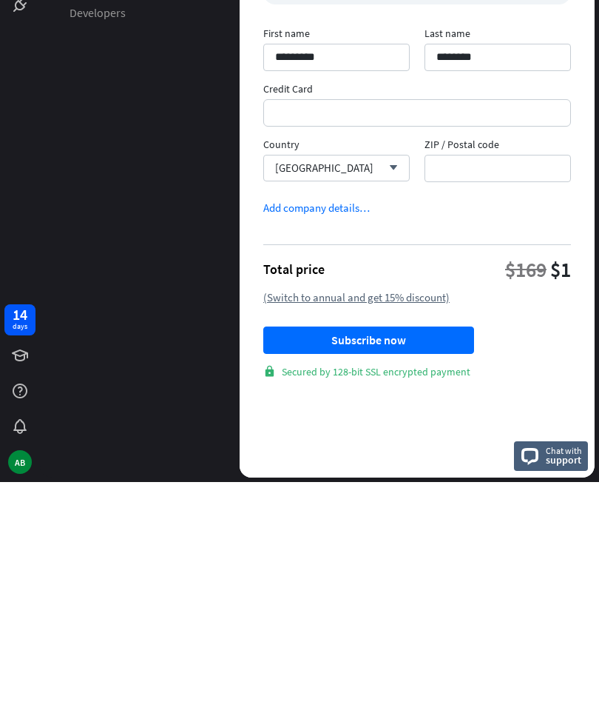
scroll to position [0, 0]
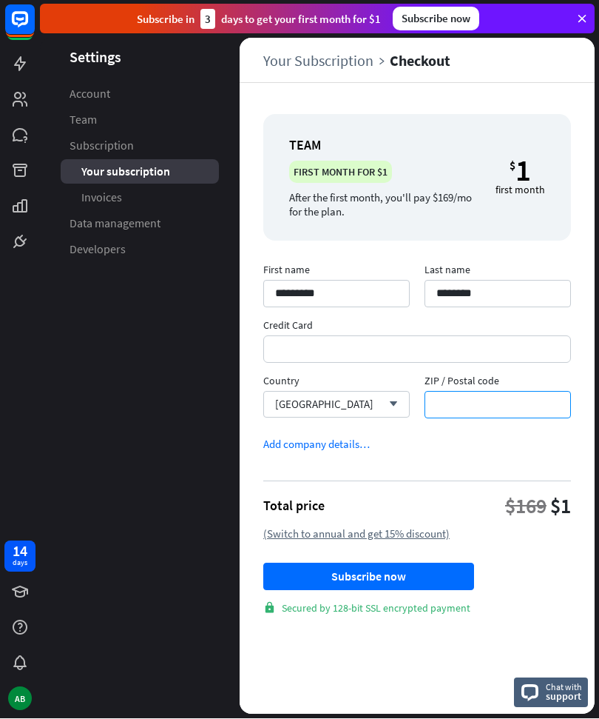
click at [465, 406] on input "ZIP / Postal code" at bounding box center [498, 404] width 147 height 27
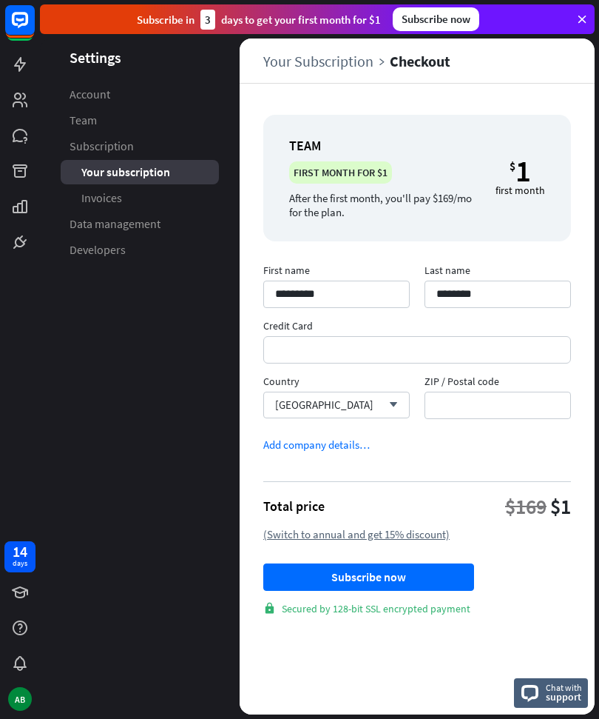
click at [97, 85] on link "Account" at bounding box center [140, 94] width 158 height 24
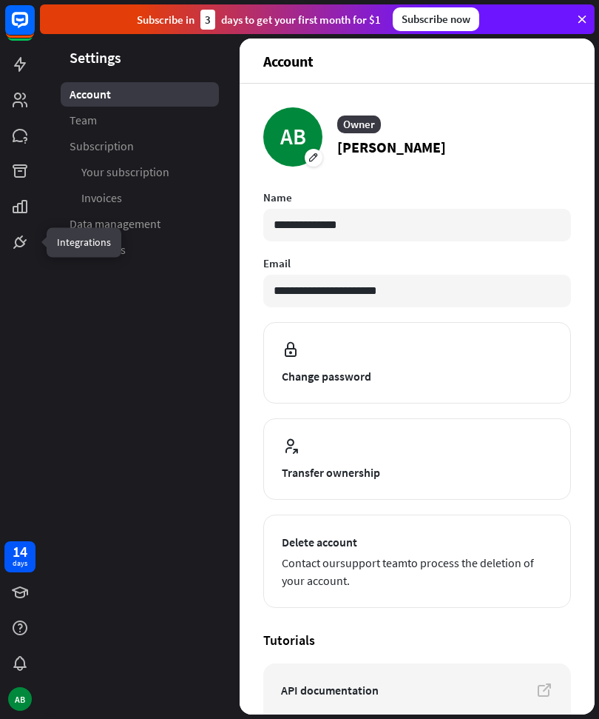
click at [30, 240] on link at bounding box center [19, 241] width 31 height 31
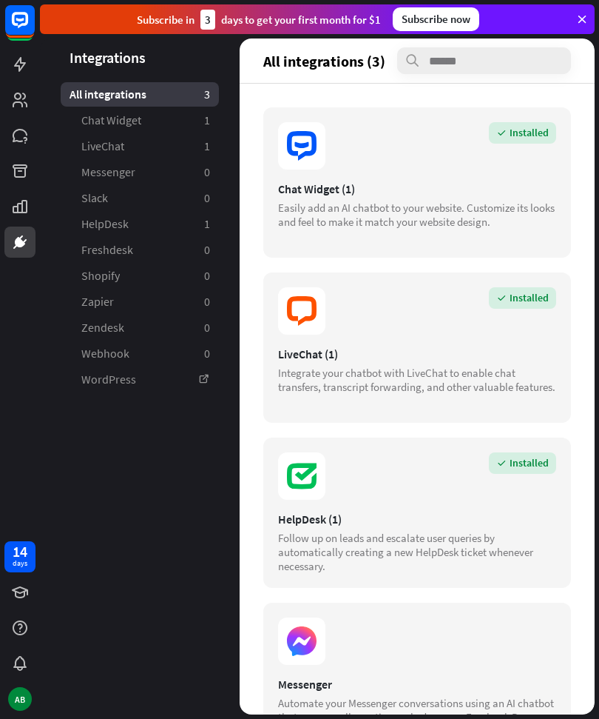
click at [204, 373] on icon at bounding box center [204, 379] width 12 height 12
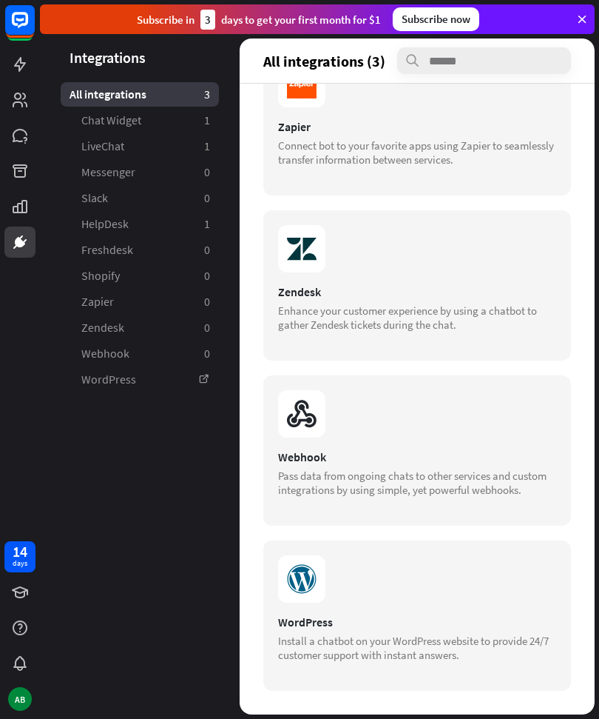
scroll to position [1217, 0]
click at [323, 576] on icon at bounding box center [301, 578] width 47 height 47
